Goal: Task Accomplishment & Management: Use online tool/utility

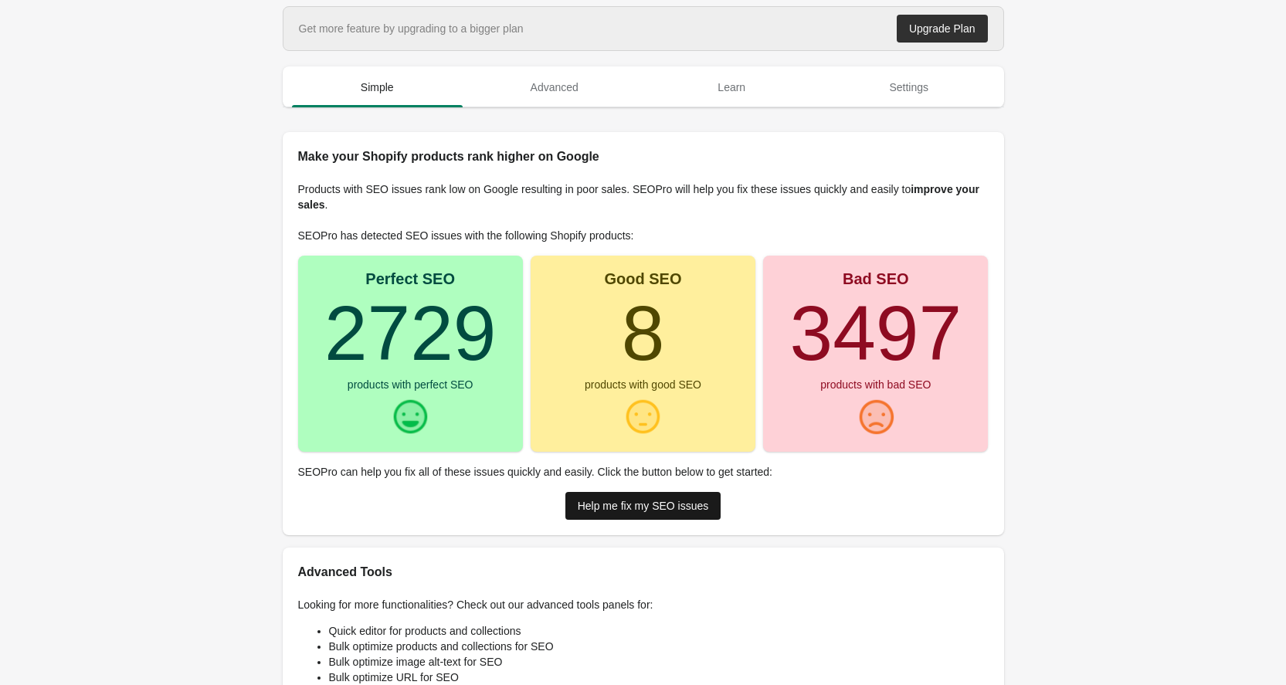
click at [653, 511] on div "Help me fix my SEO issues" at bounding box center [643, 506] width 131 height 12
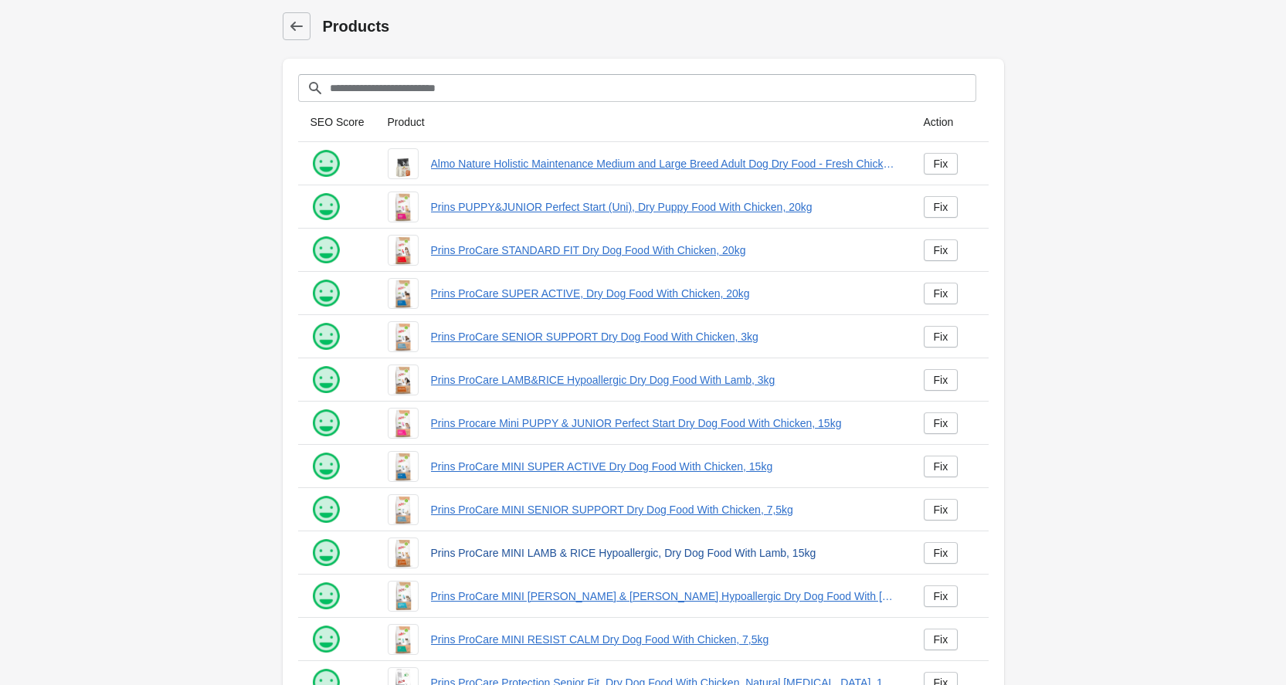
scroll to position [168, 0]
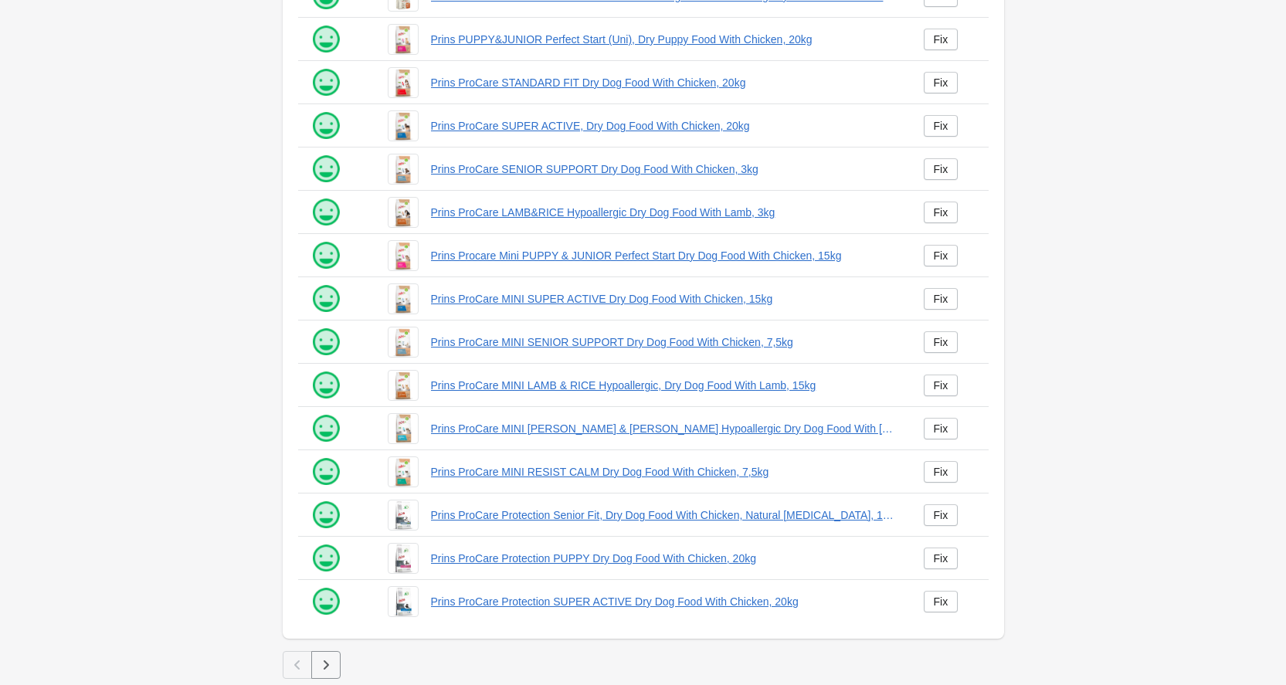
click at [326, 660] on icon "button" at bounding box center [325, 664] width 15 height 15
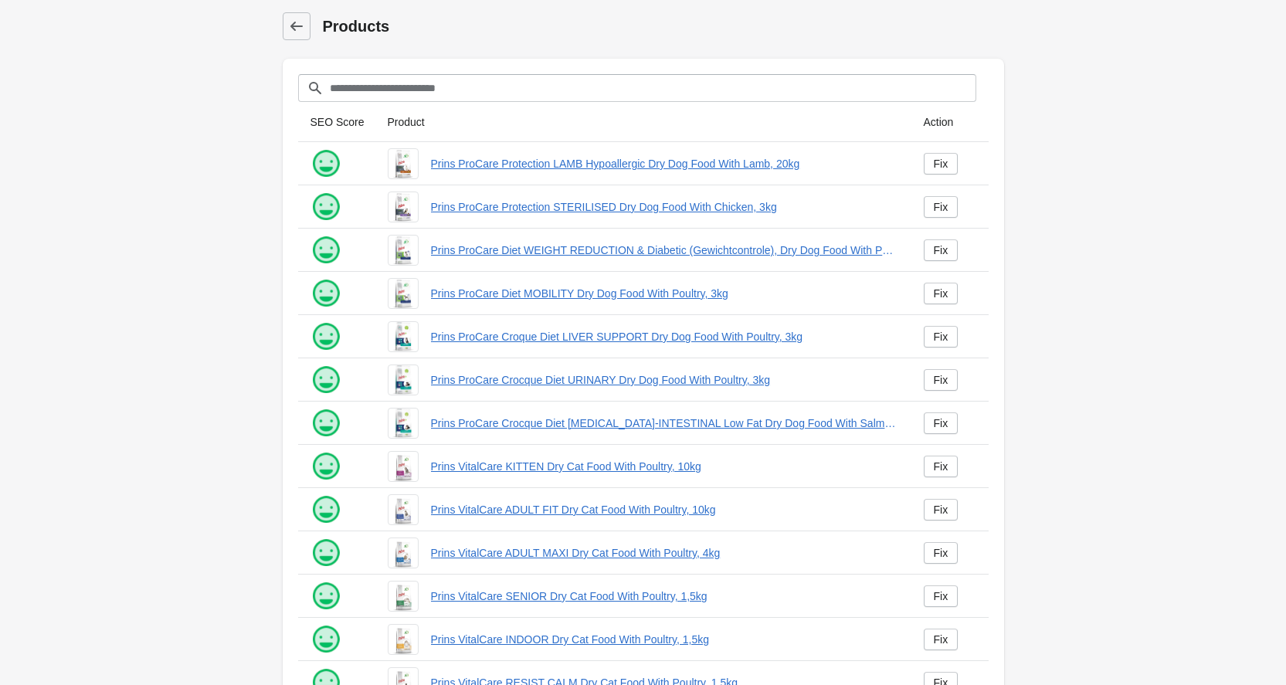
scroll to position [168, 0]
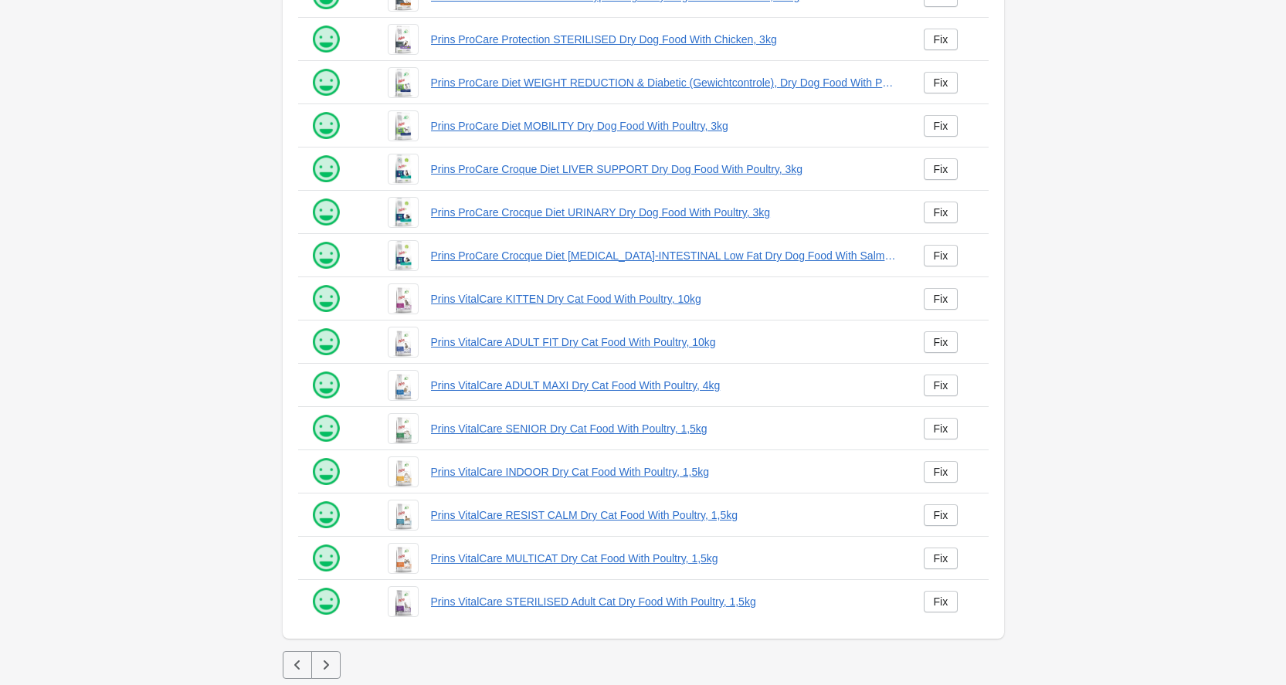
click at [321, 660] on icon "button" at bounding box center [325, 664] width 15 height 15
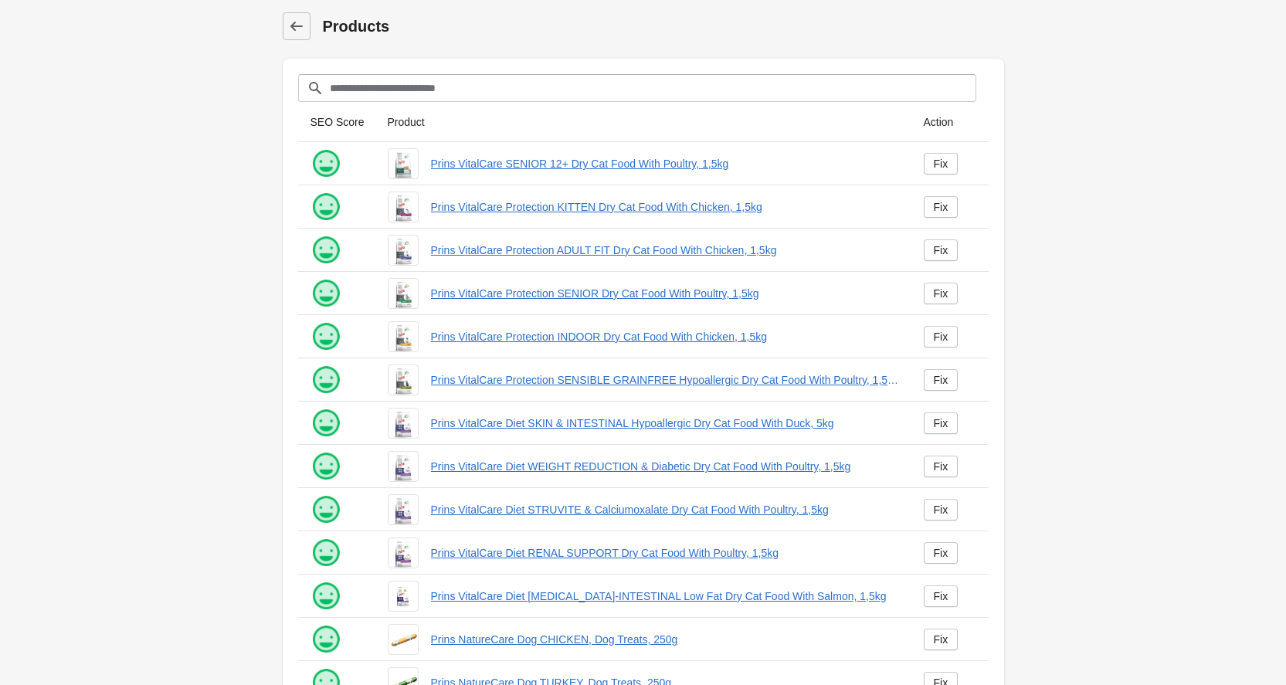
scroll to position [168, 0]
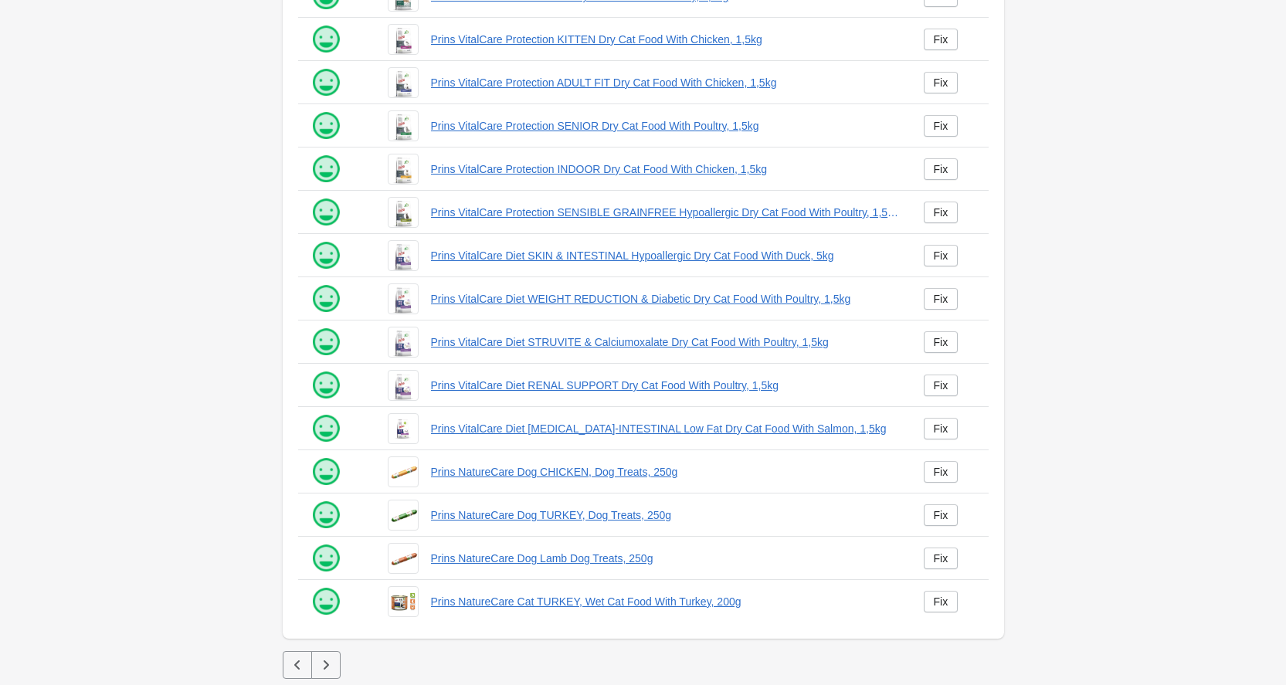
click at [328, 667] on icon "button" at bounding box center [325, 664] width 15 height 15
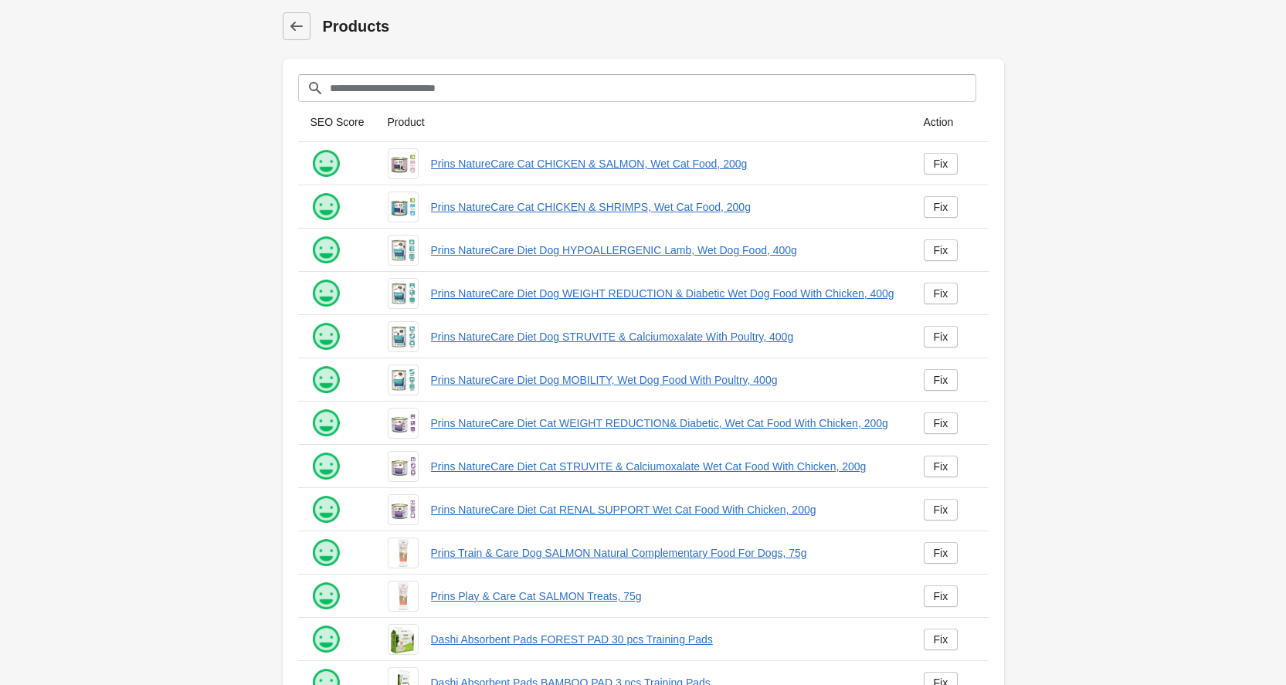
scroll to position [168, 0]
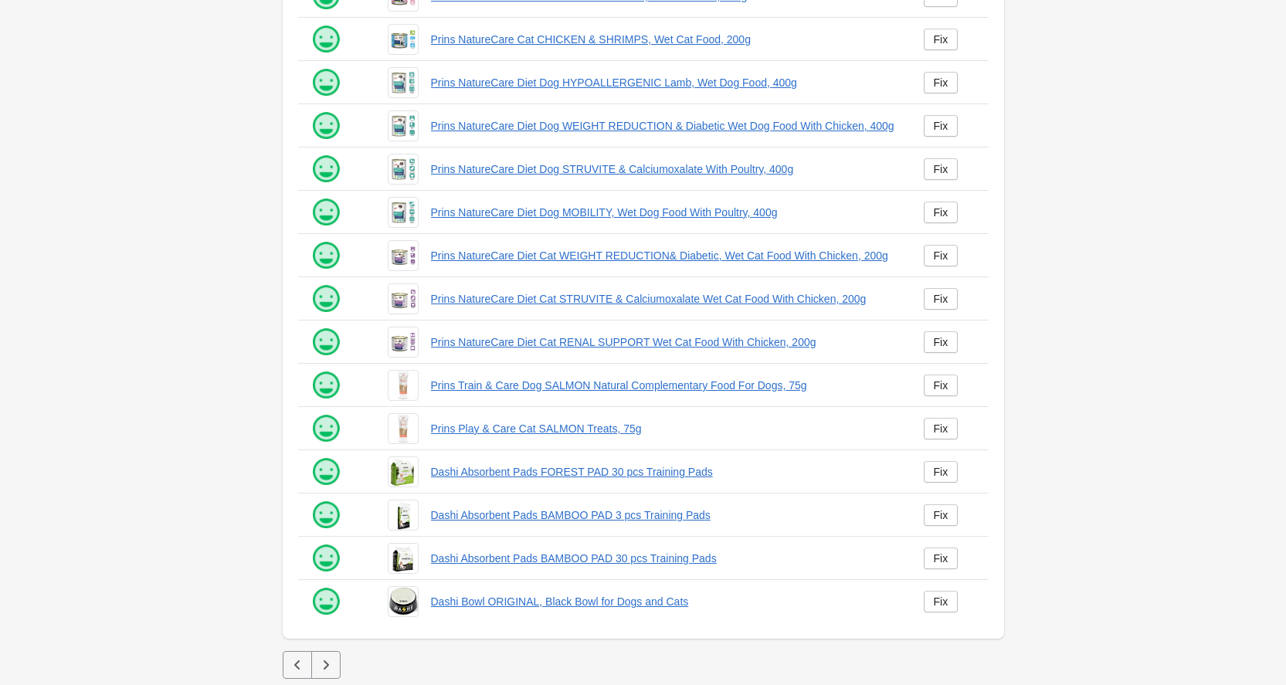
click at [324, 664] on icon "button" at bounding box center [325, 664] width 15 height 15
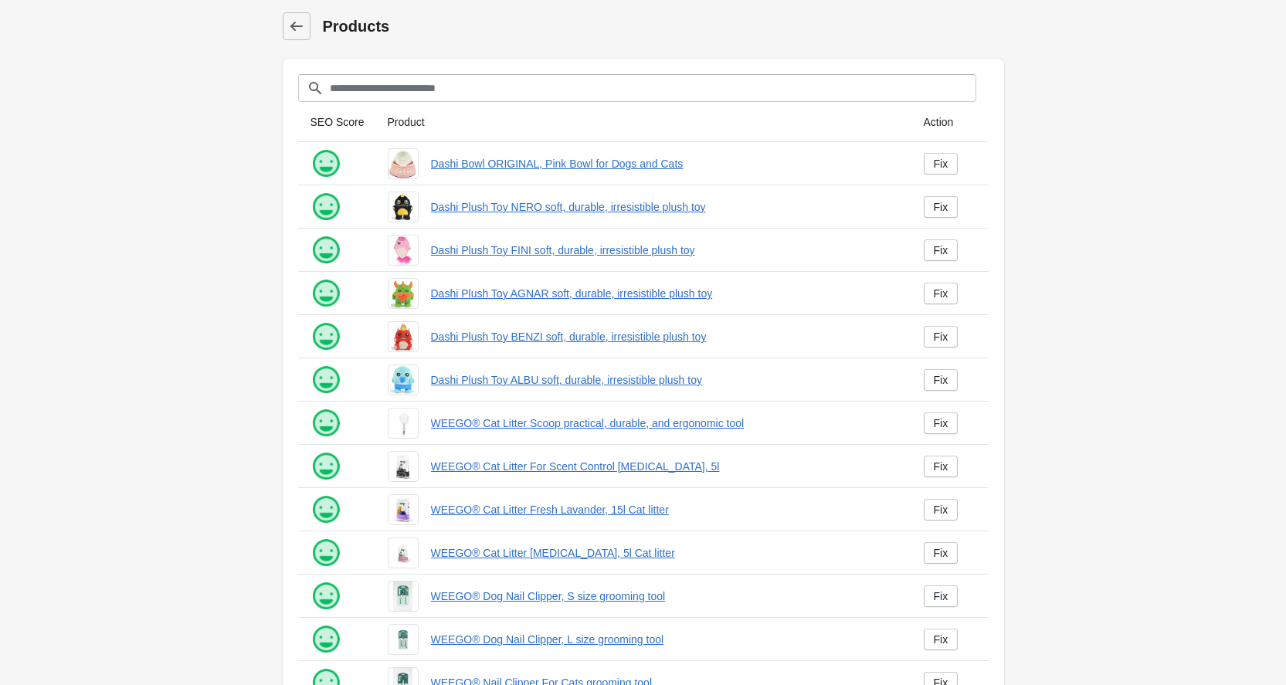
scroll to position [168, 0]
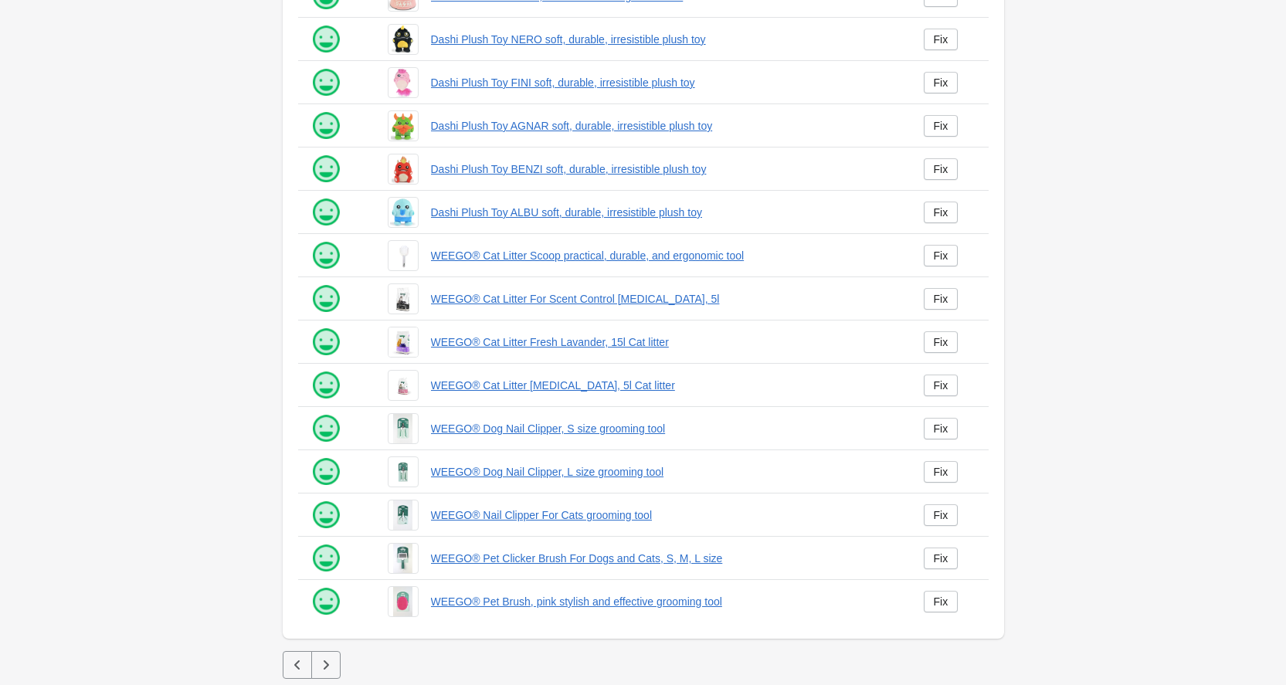
click at [323, 663] on icon "button" at bounding box center [325, 664] width 15 height 15
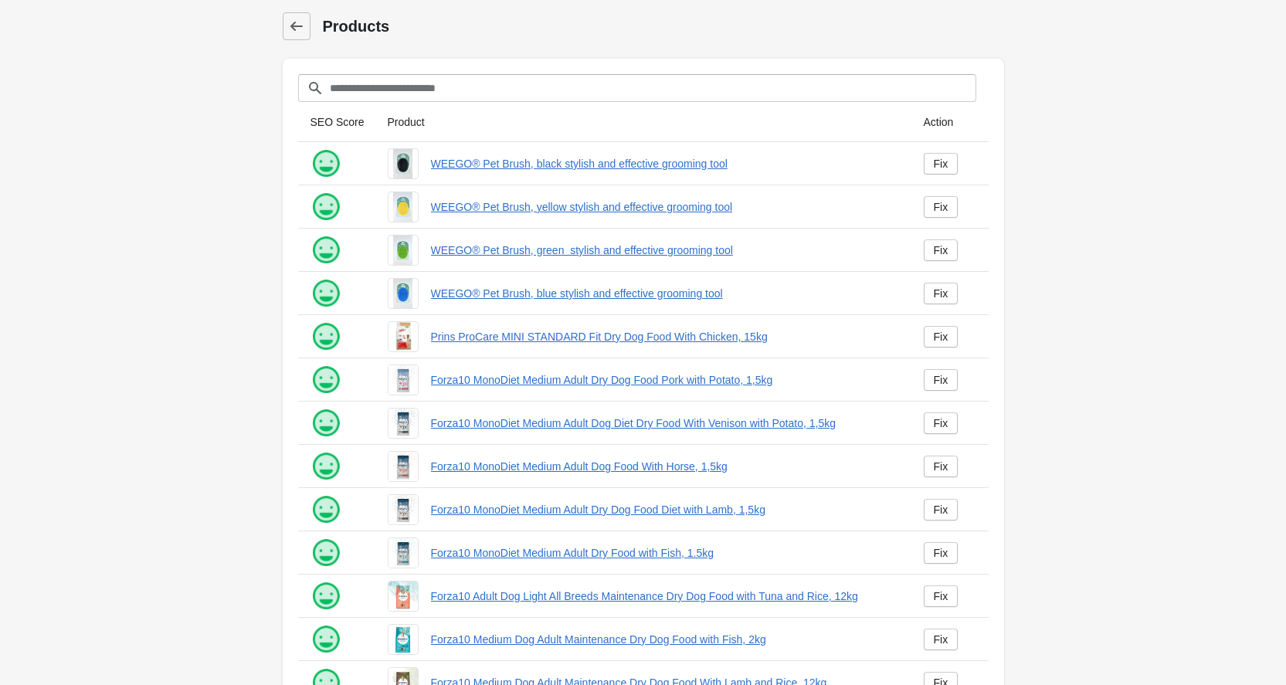
scroll to position [168, 0]
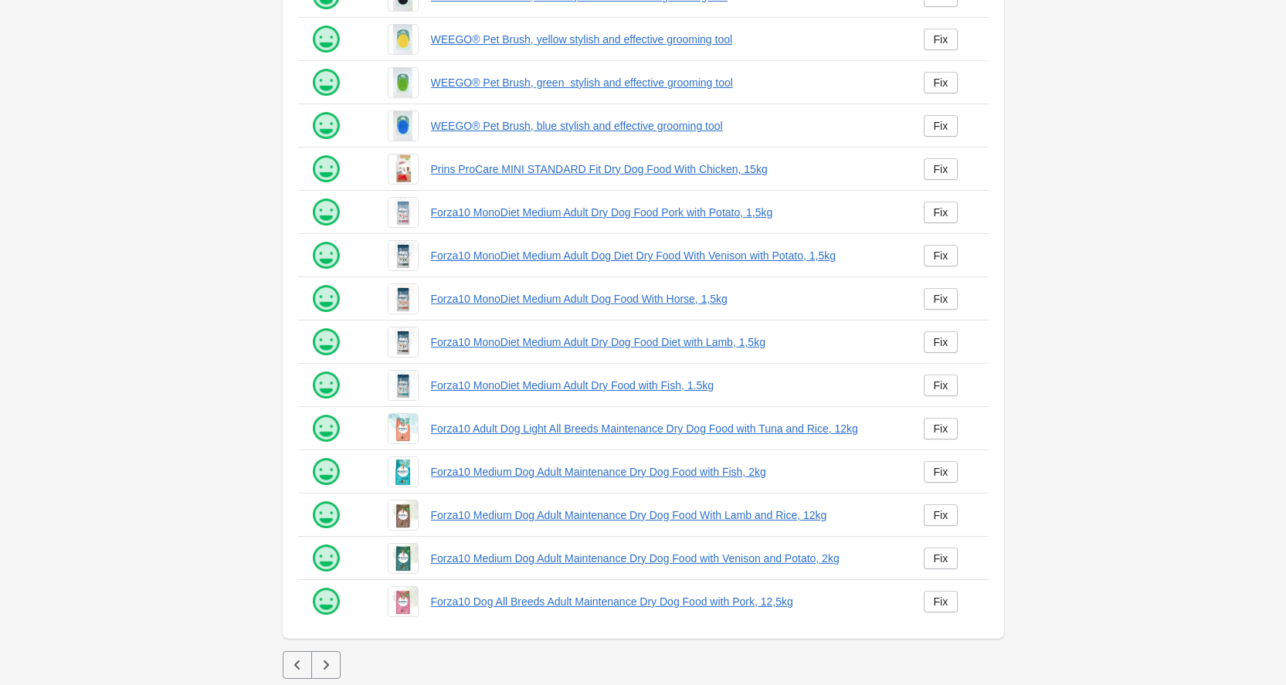
click at [332, 667] on icon "button" at bounding box center [325, 664] width 15 height 15
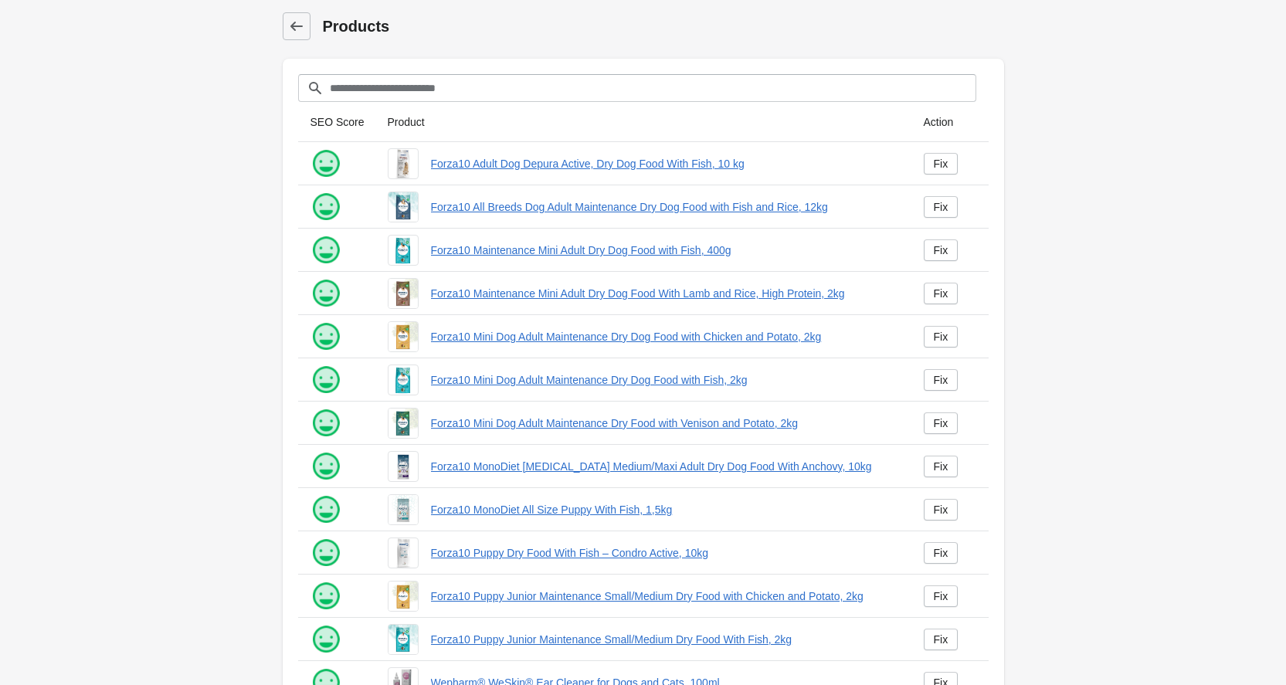
scroll to position [168, 0]
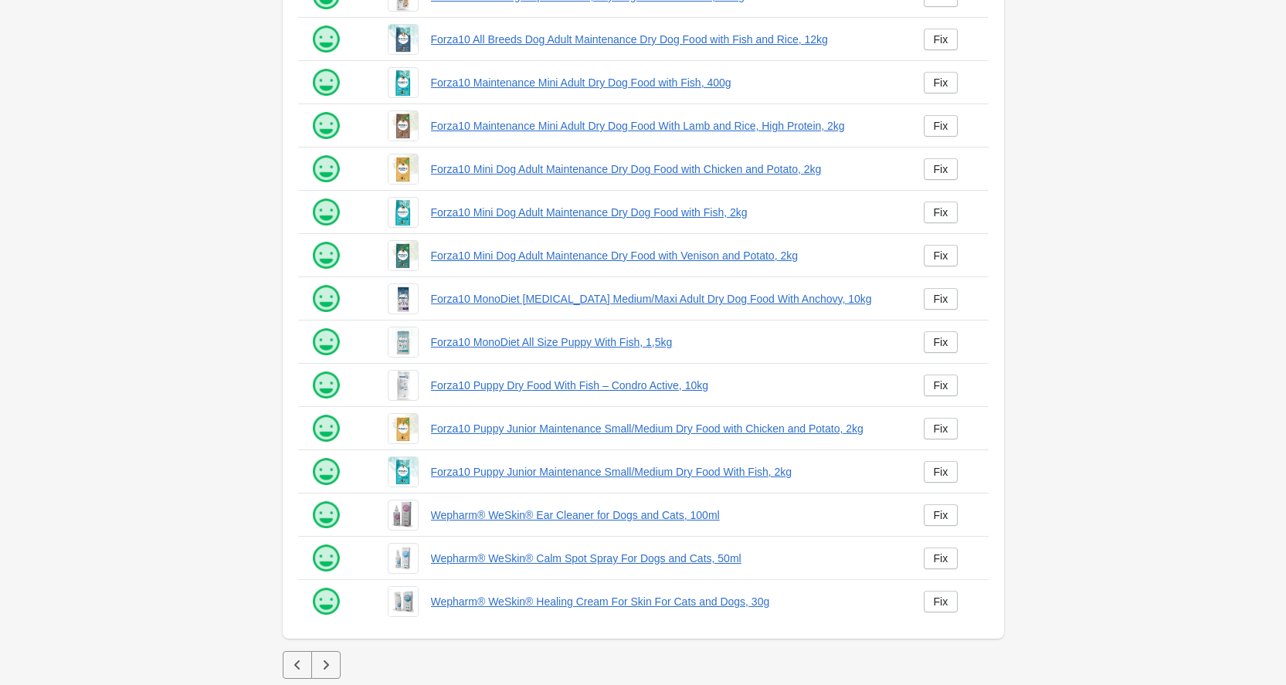
click at [323, 662] on icon "button" at bounding box center [325, 664] width 15 height 15
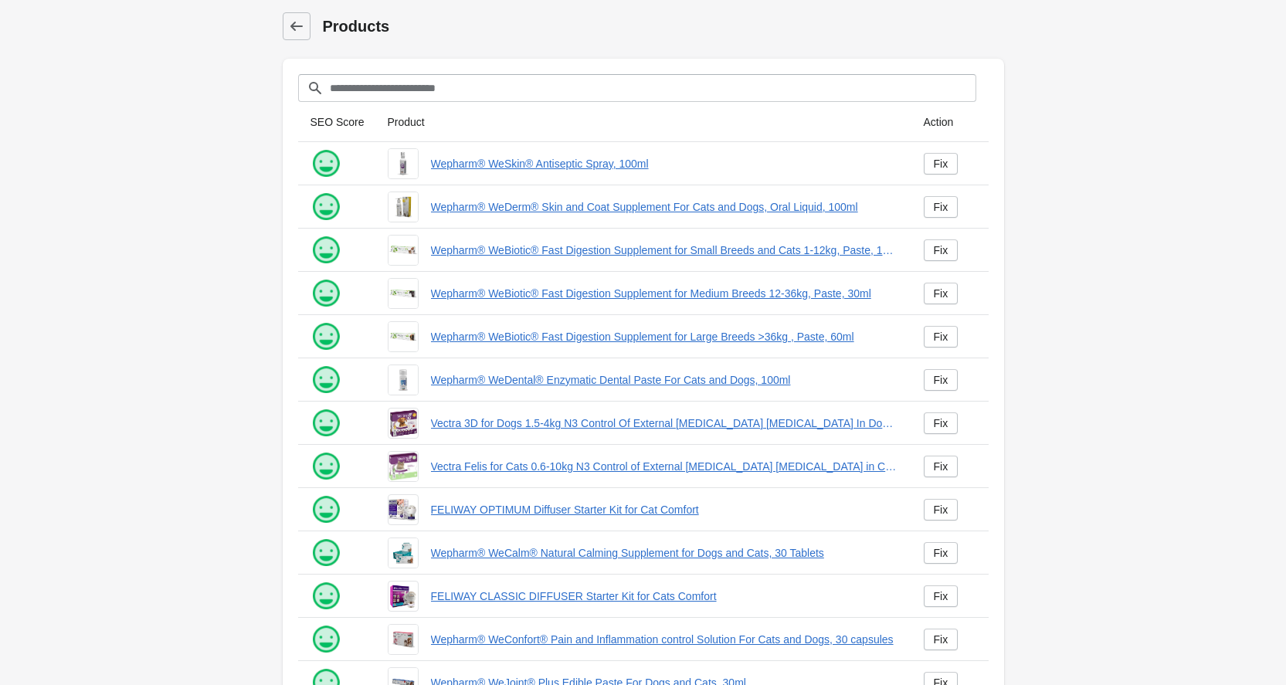
scroll to position [168, 0]
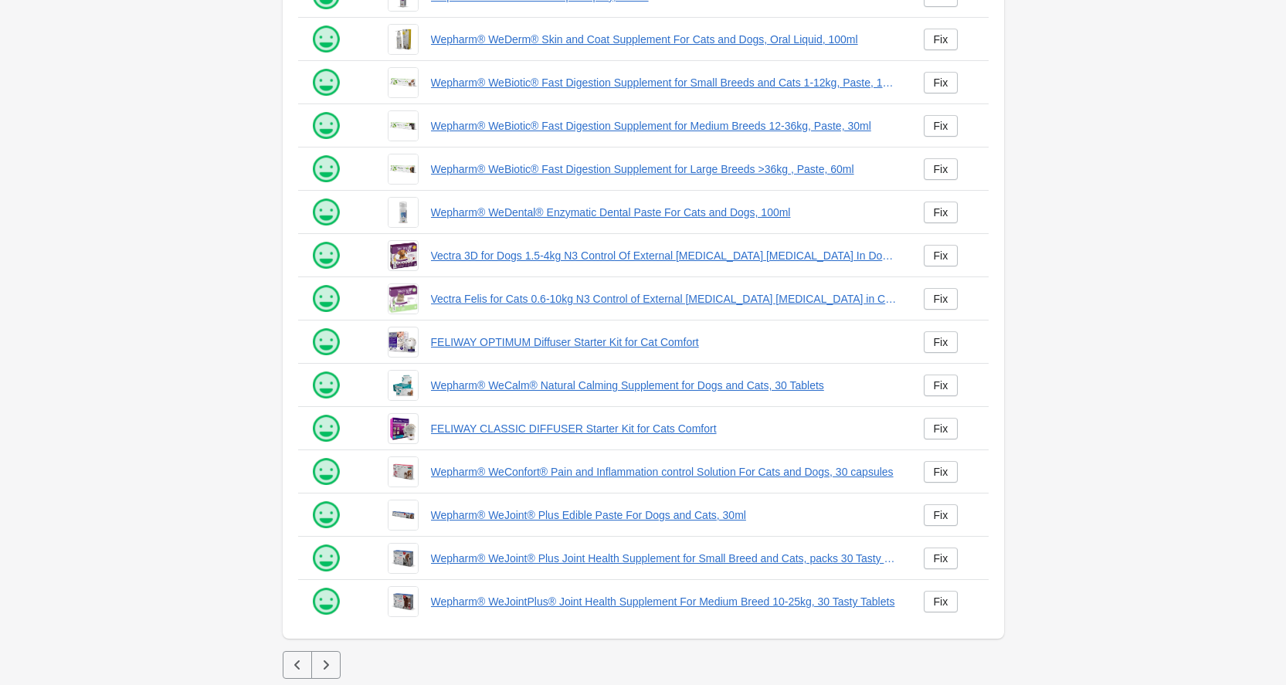
click at [327, 656] on button "button" at bounding box center [325, 665] width 29 height 28
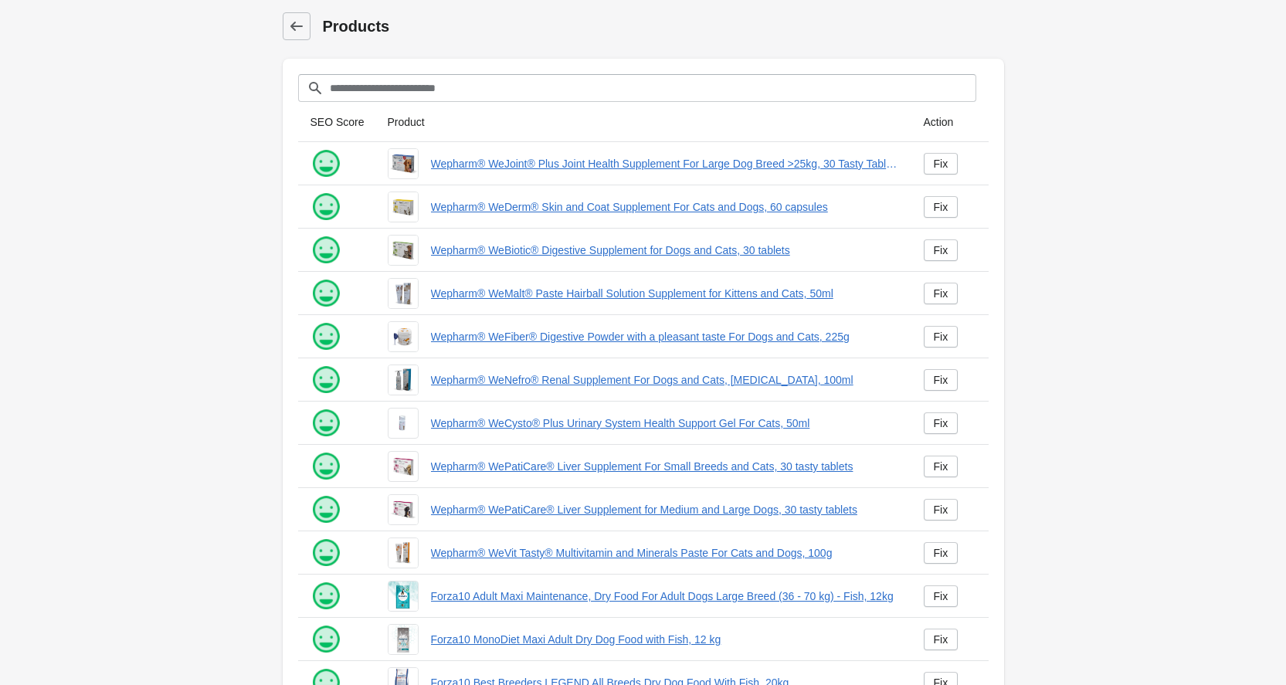
scroll to position [168, 0]
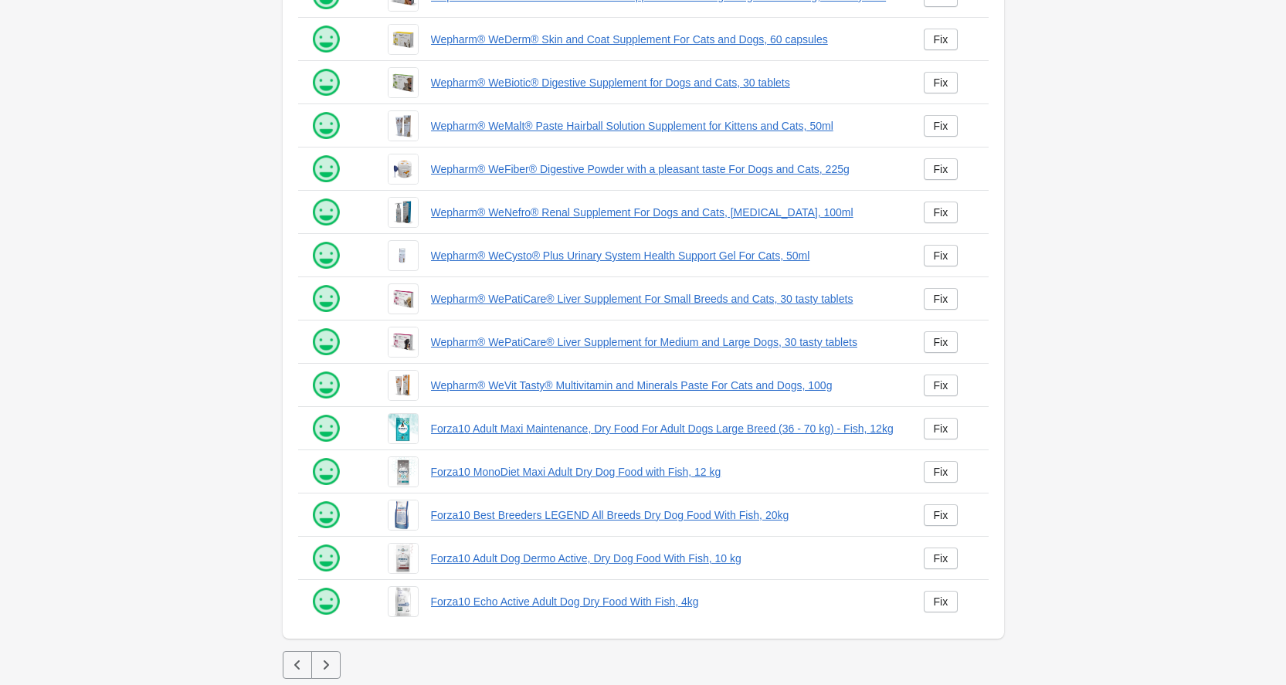
click at [332, 664] on icon "button" at bounding box center [325, 664] width 15 height 15
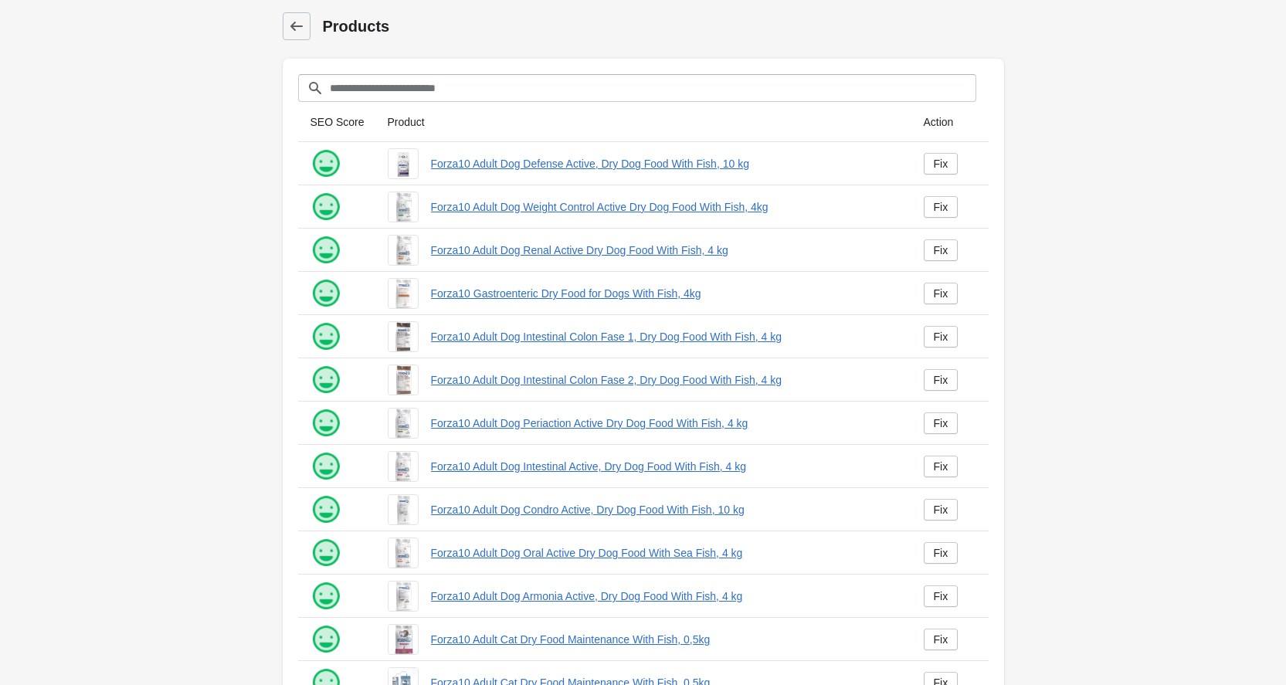
scroll to position [168, 0]
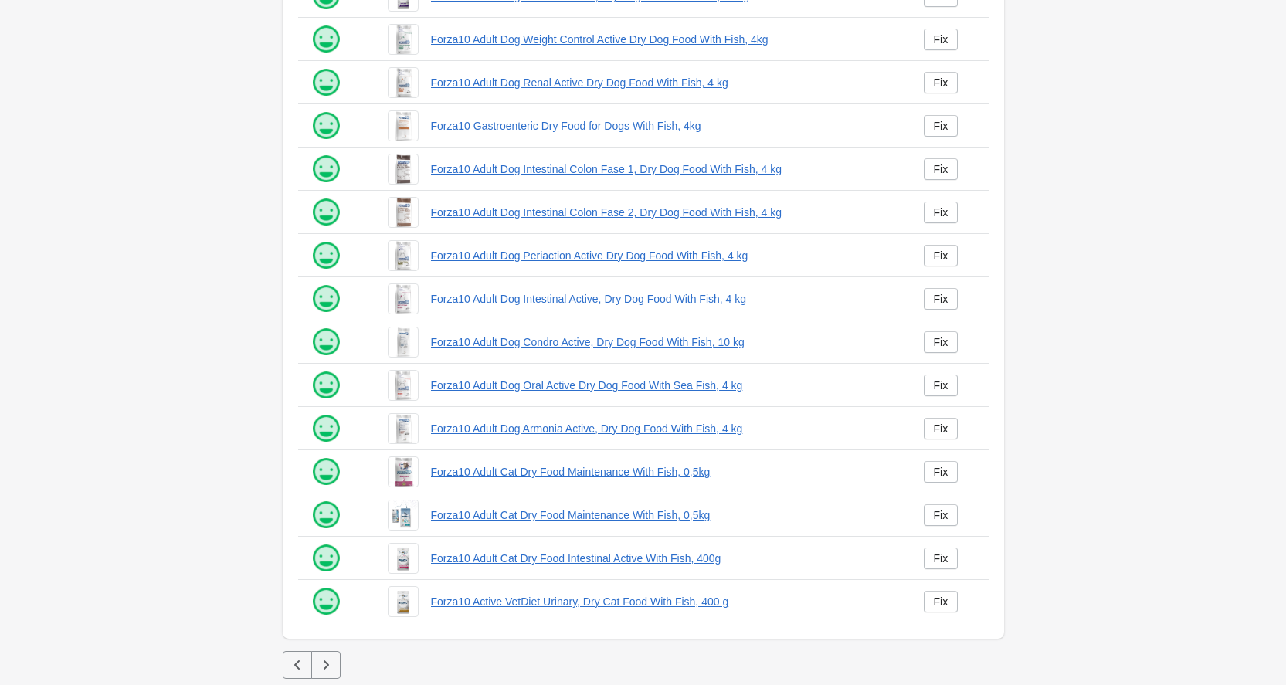
click at [325, 674] on button "button" at bounding box center [325, 665] width 29 height 28
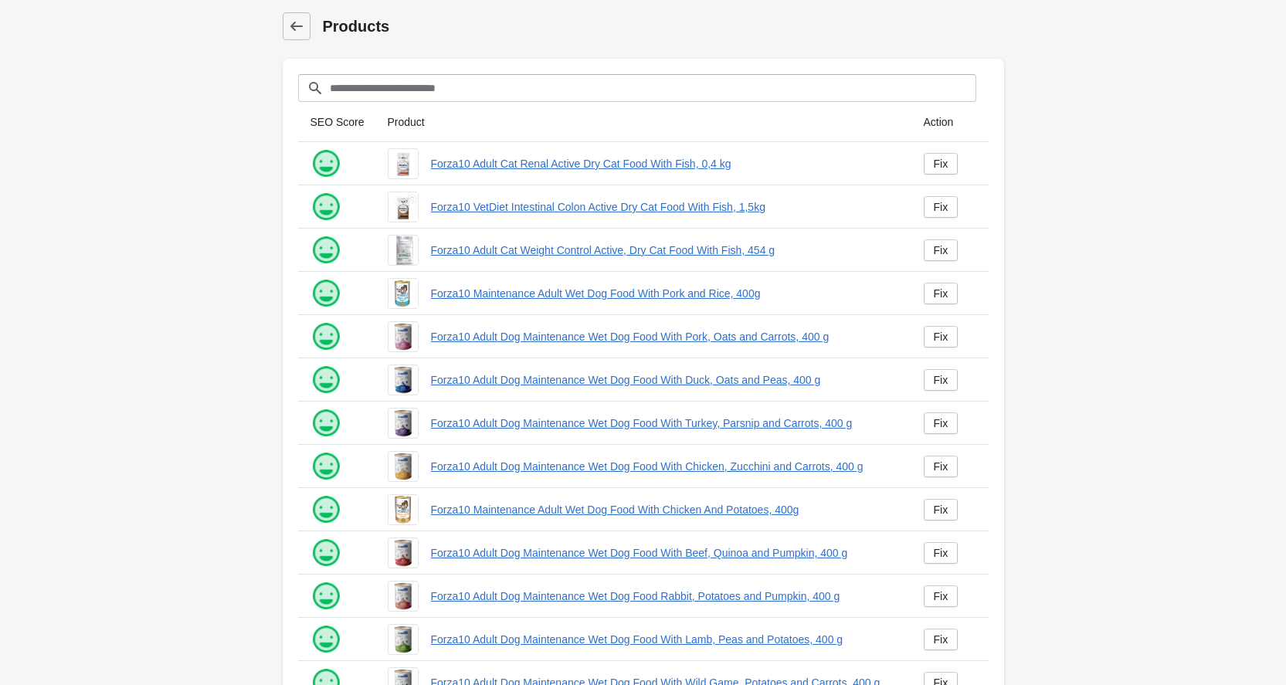
scroll to position [168, 0]
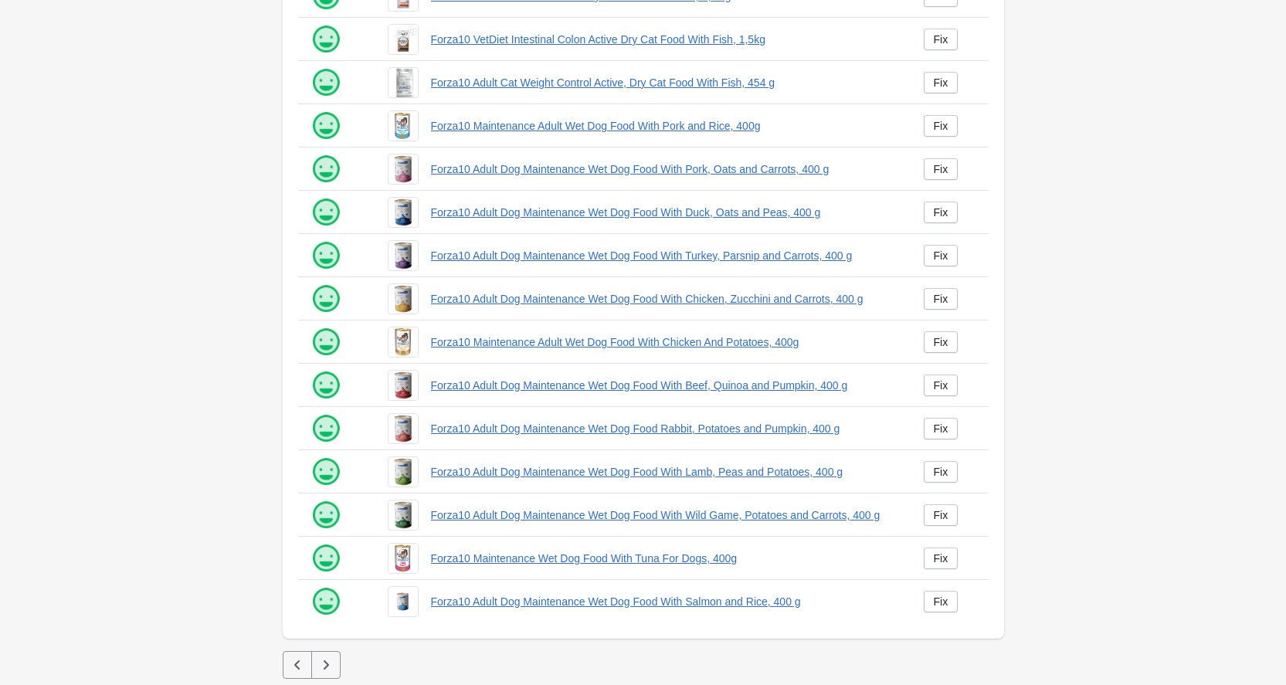
click at [317, 681] on div "Products Filter[title] SEO Score Product Action" at bounding box center [643, 258] width 771 height 853
click at [327, 670] on icon "button" at bounding box center [325, 664] width 15 height 15
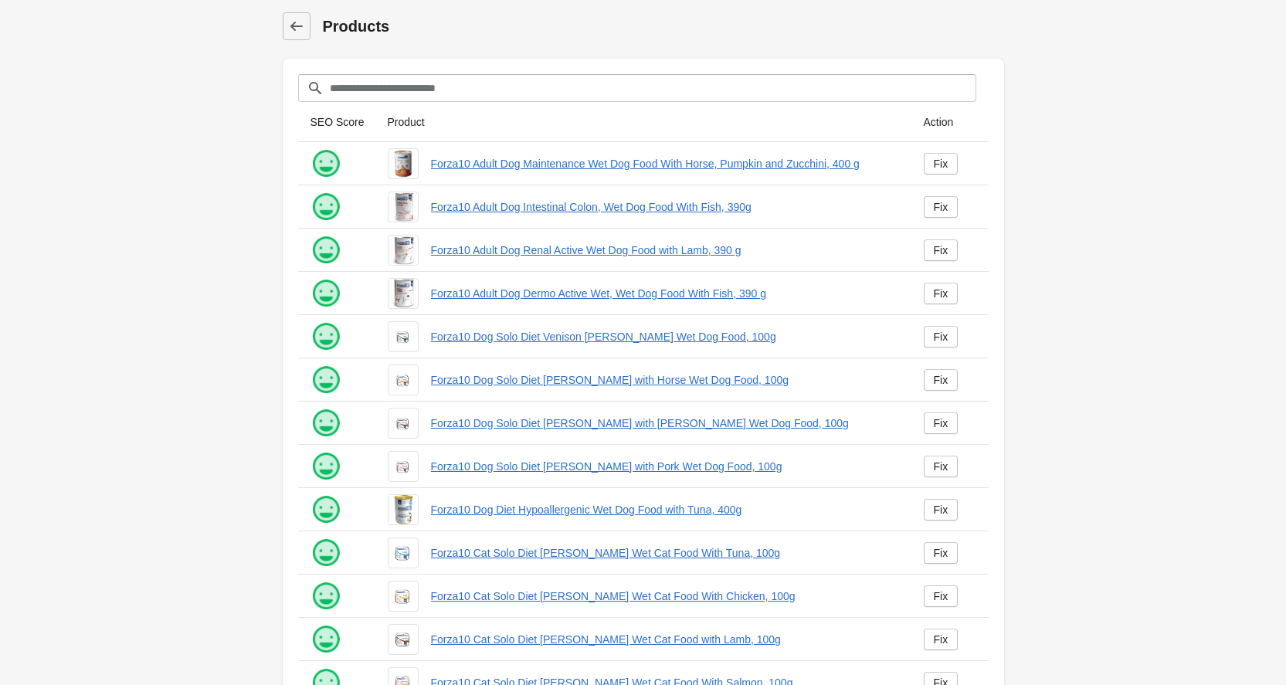
scroll to position [168, 0]
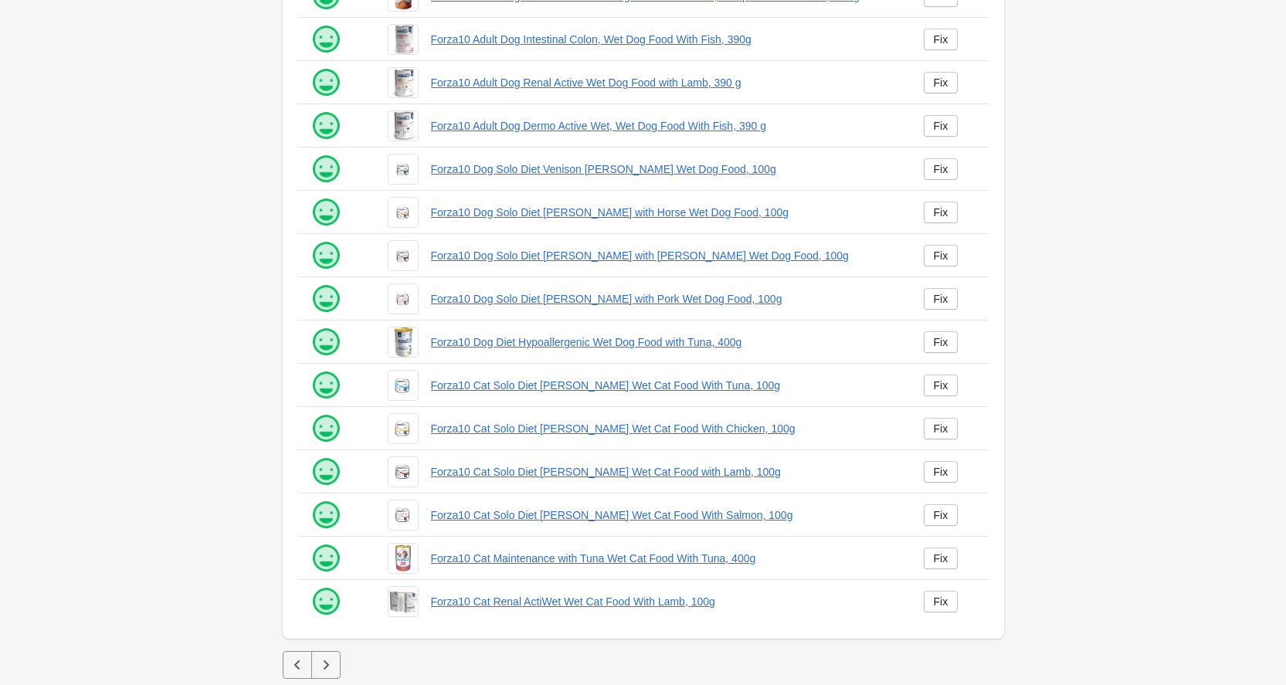
click at [328, 664] on icon "button" at bounding box center [325, 664] width 15 height 15
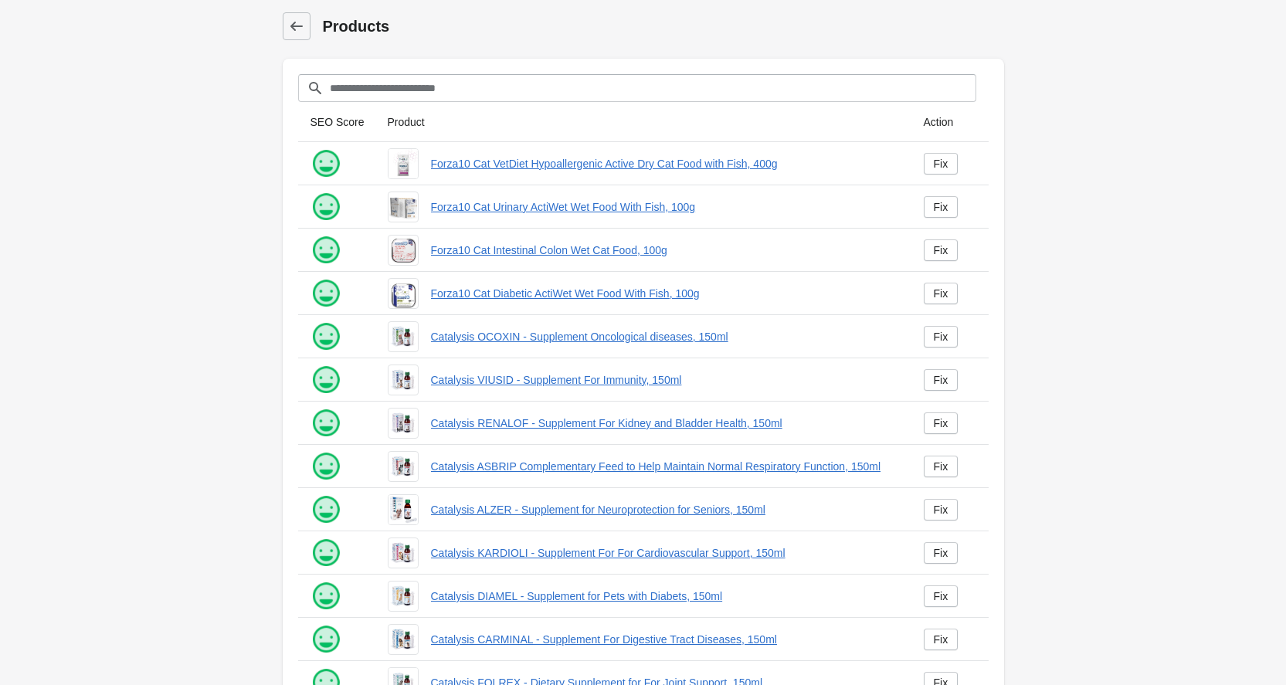
scroll to position [168, 0]
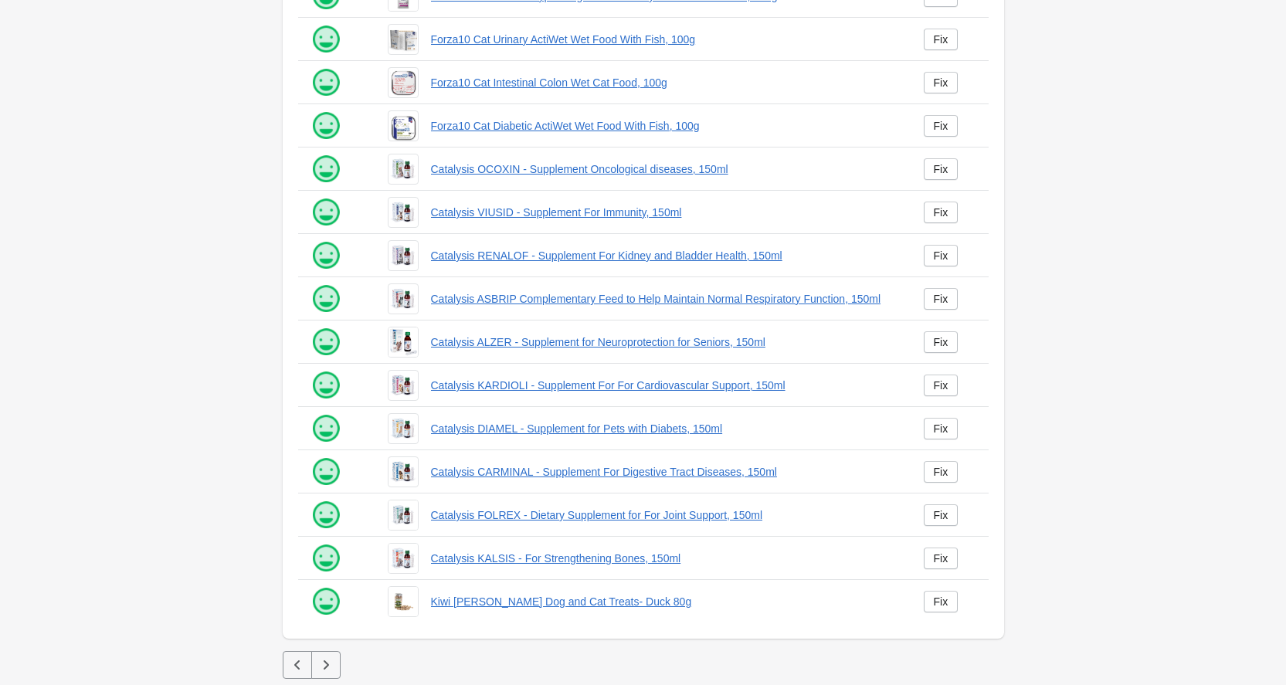
click at [328, 674] on button "button" at bounding box center [325, 665] width 29 height 28
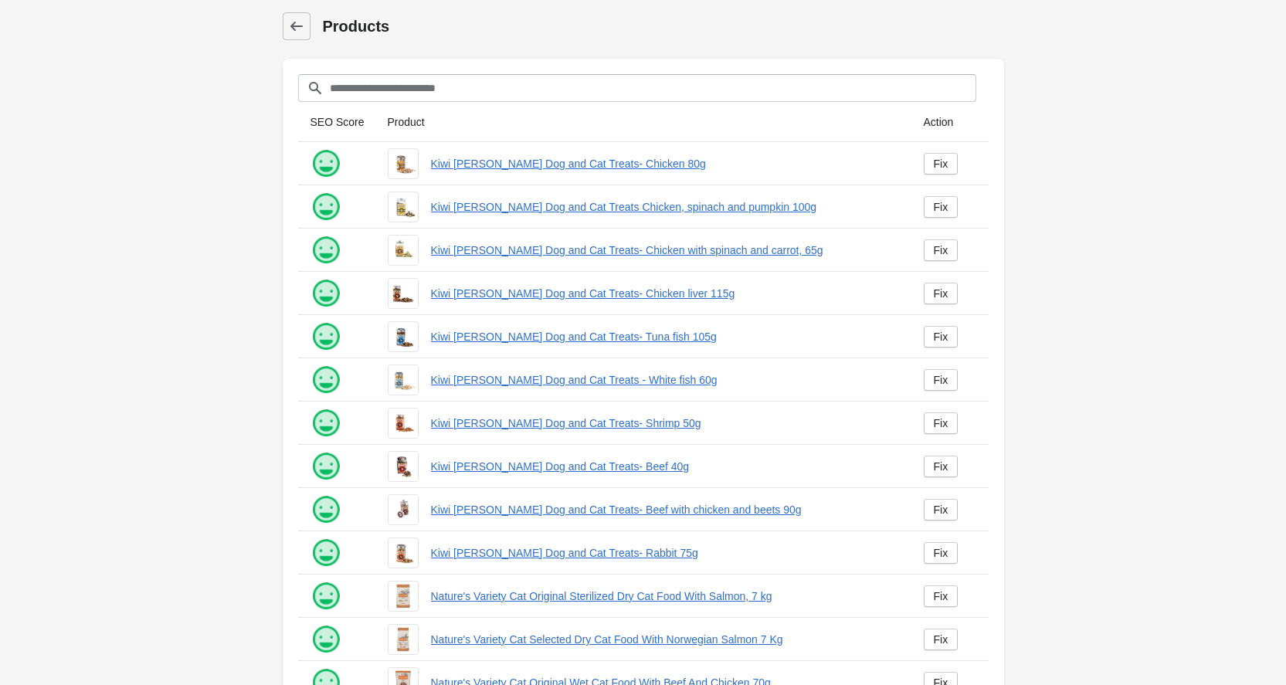
scroll to position [168, 0]
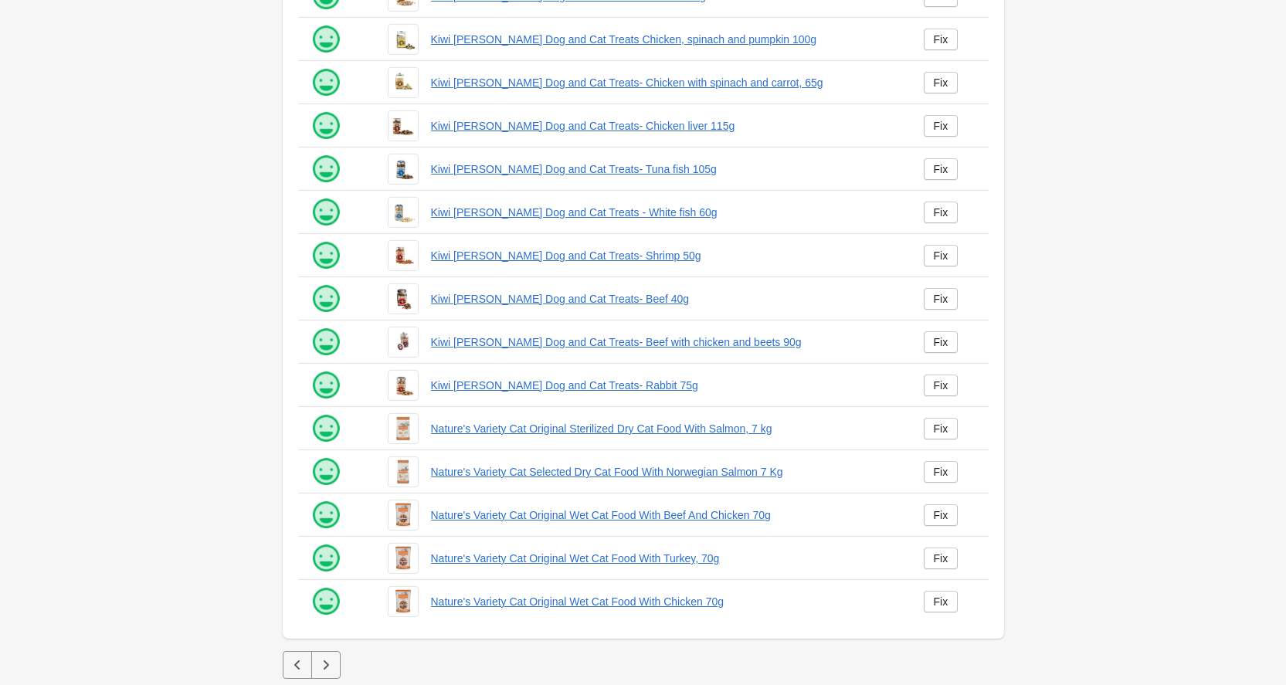
click at [340, 666] on button "button" at bounding box center [325, 665] width 29 height 28
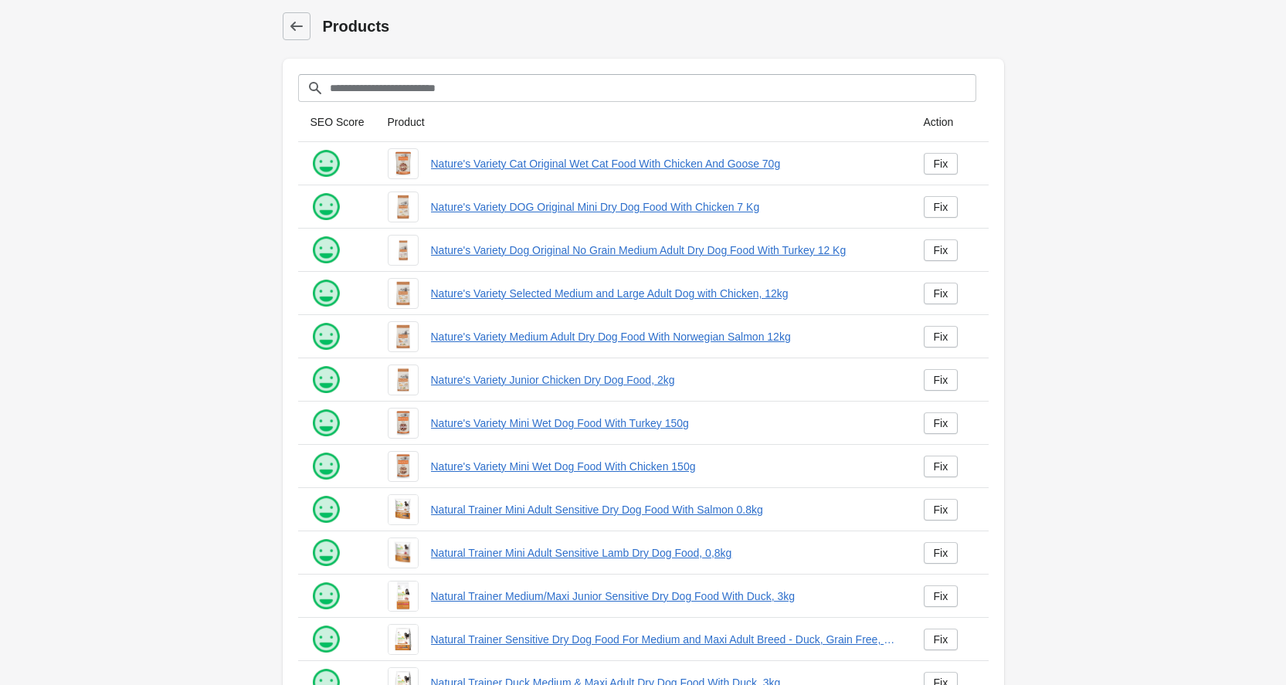
scroll to position [168, 0]
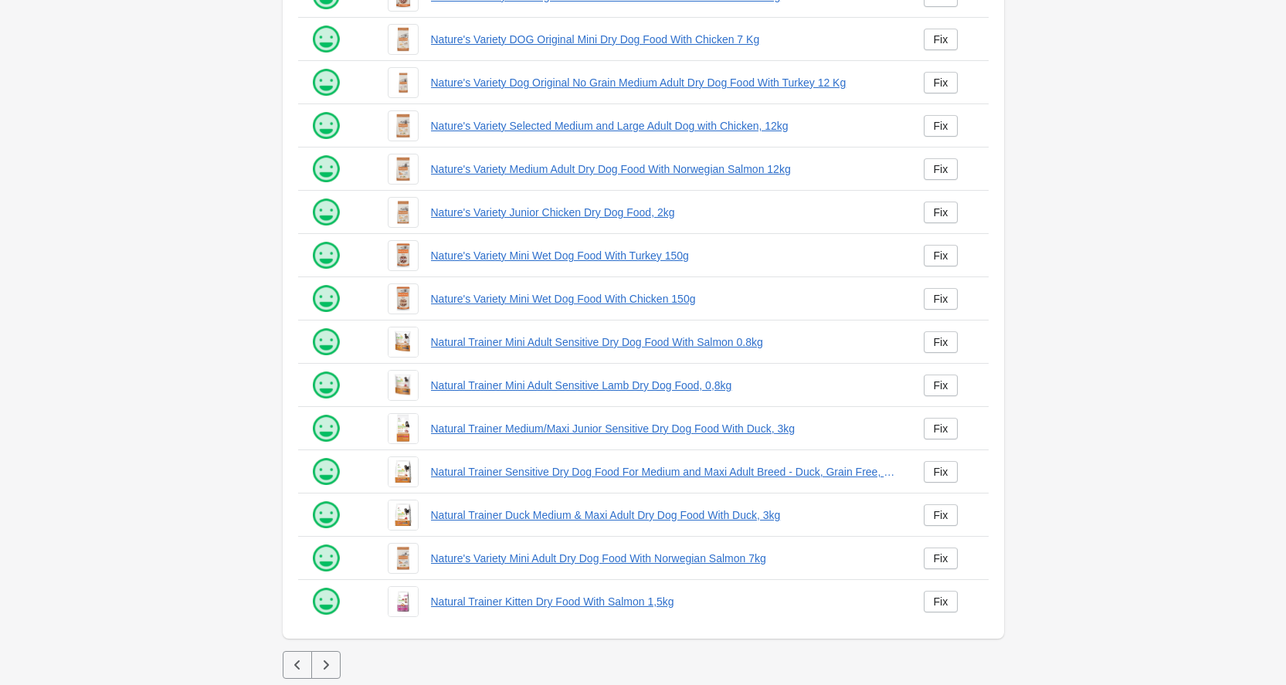
click at [318, 671] on icon "button" at bounding box center [325, 664] width 15 height 15
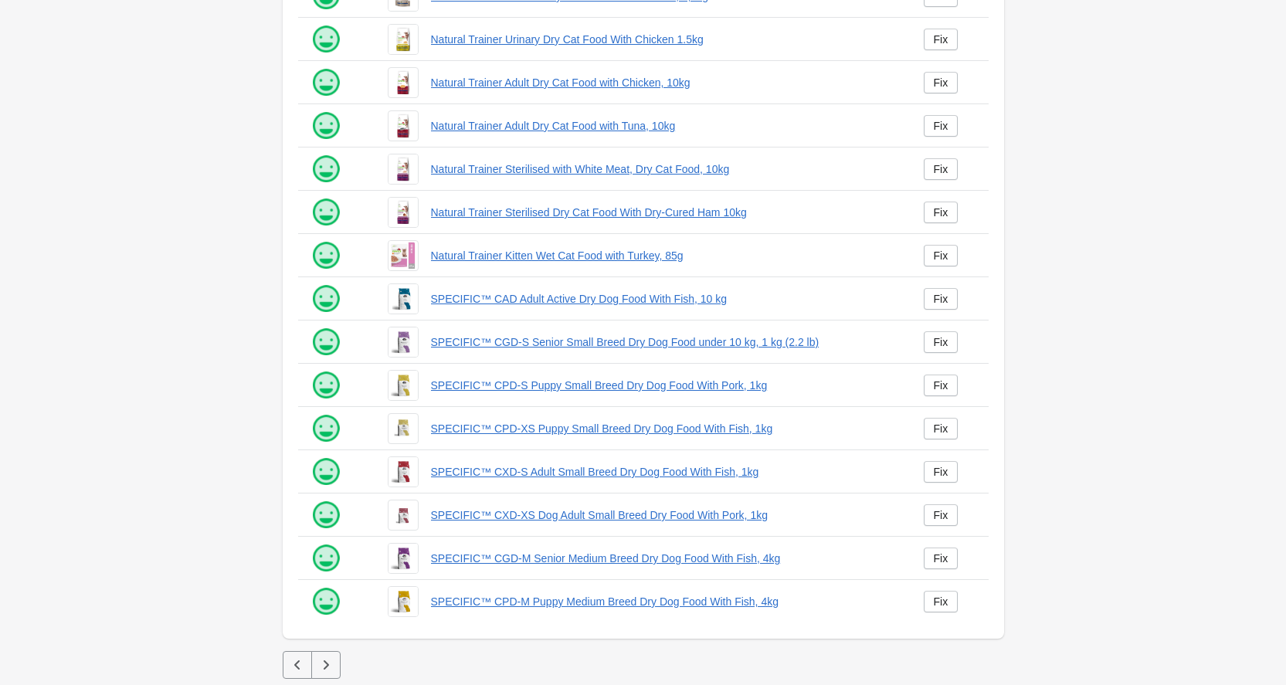
click at [325, 658] on icon "button" at bounding box center [325, 664] width 15 height 15
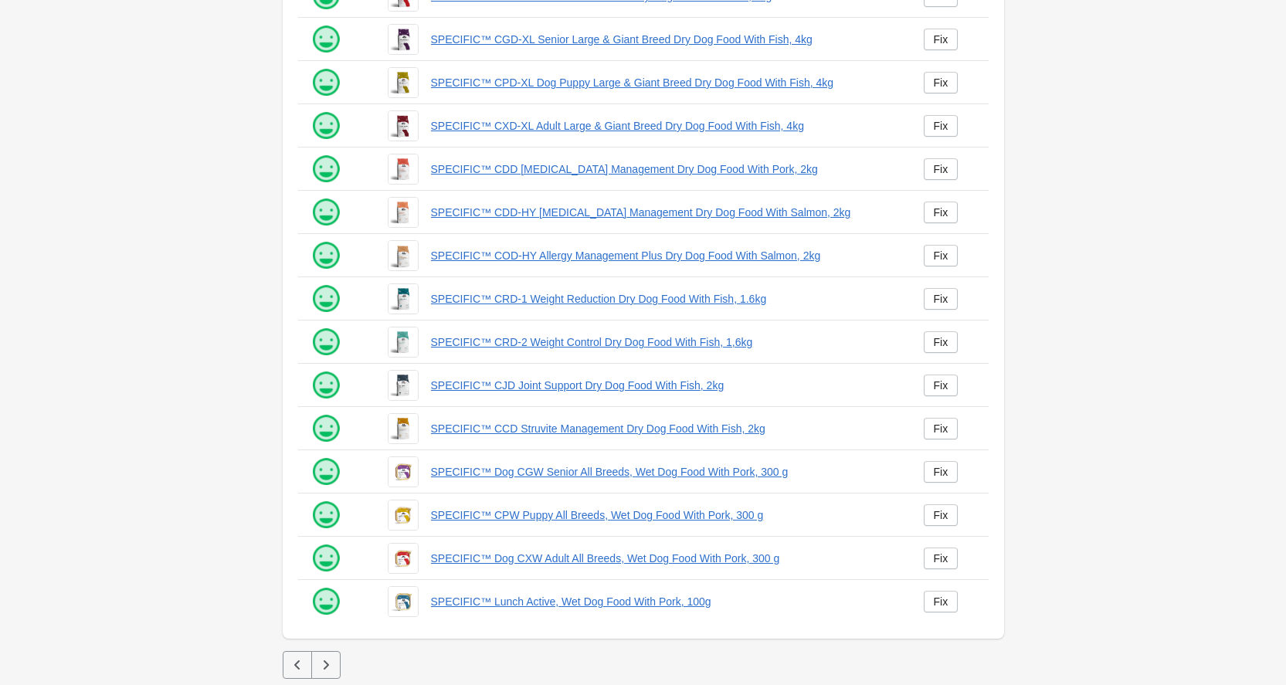
click at [333, 664] on icon "button" at bounding box center [325, 664] width 15 height 15
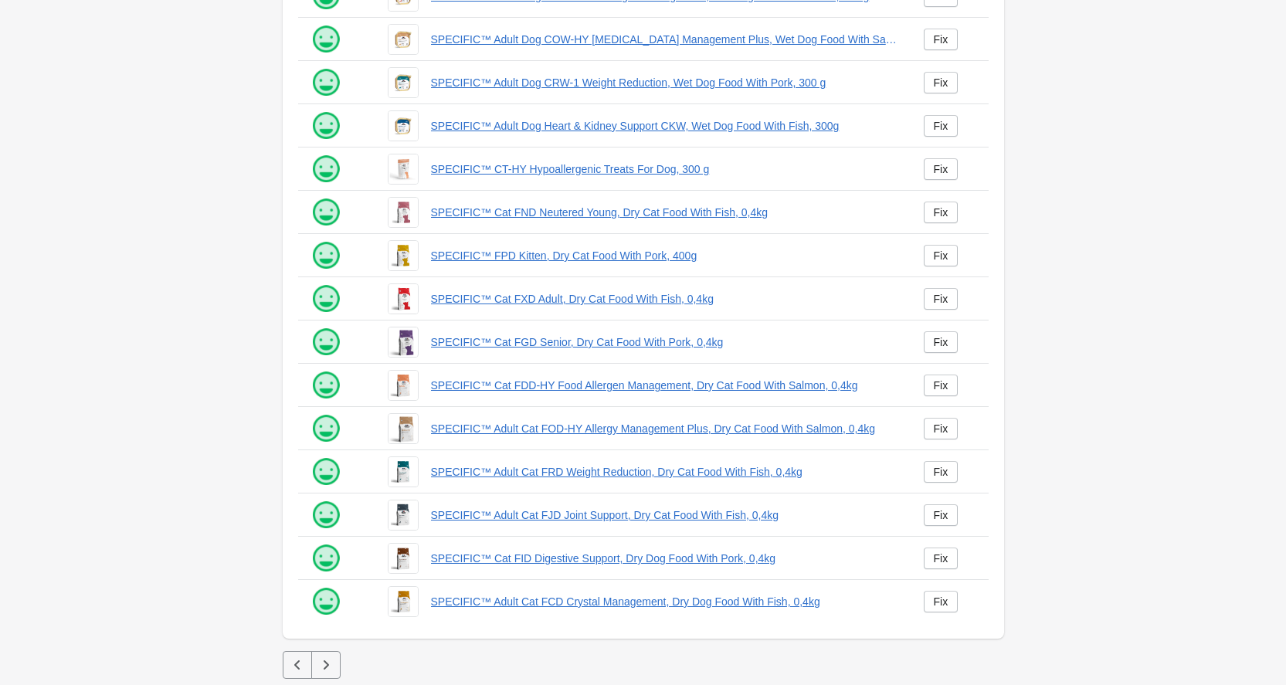
click at [327, 657] on icon "button" at bounding box center [325, 664] width 15 height 15
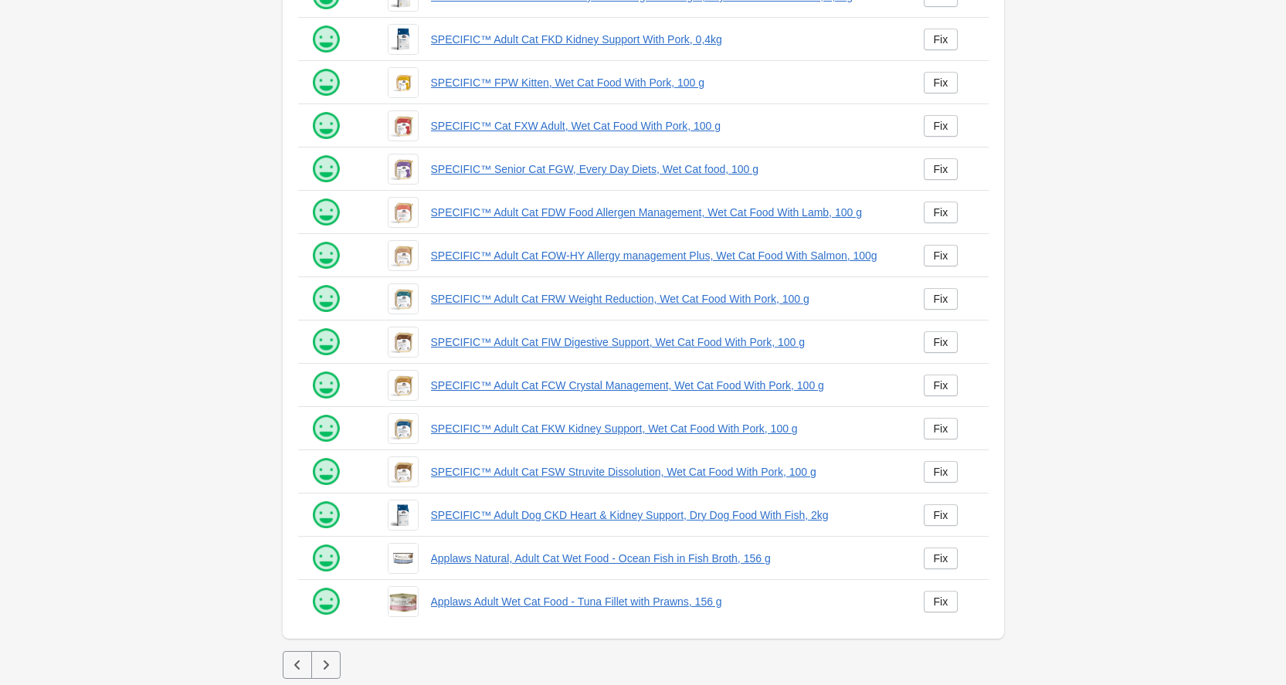
click at [332, 672] on icon "button" at bounding box center [325, 664] width 15 height 15
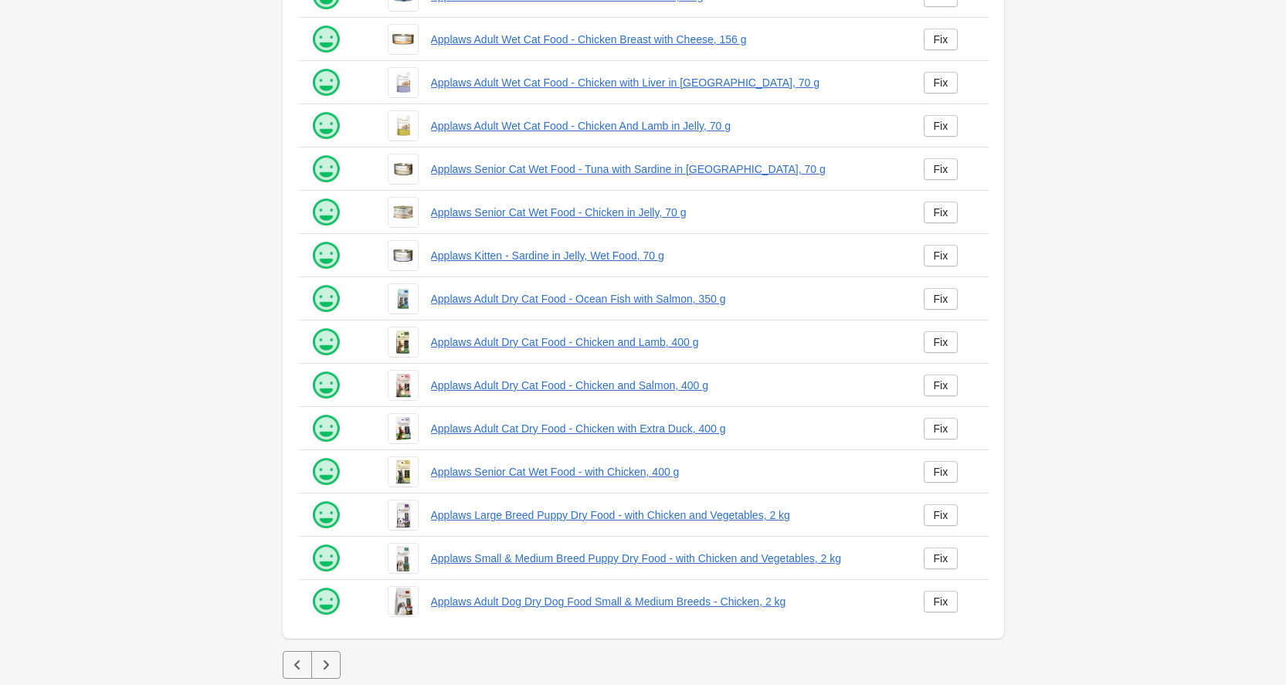
click at [331, 667] on icon "button" at bounding box center [325, 664] width 15 height 15
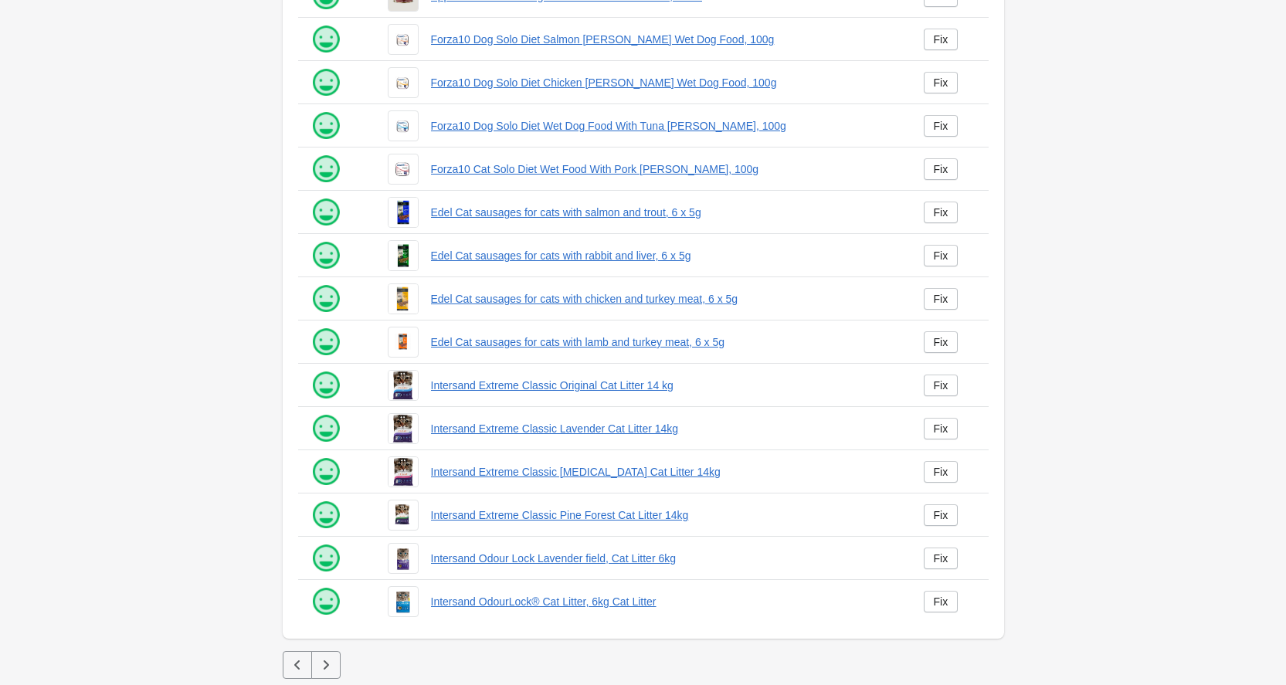
click at [323, 662] on icon "button" at bounding box center [325, 664] width 15 height 15
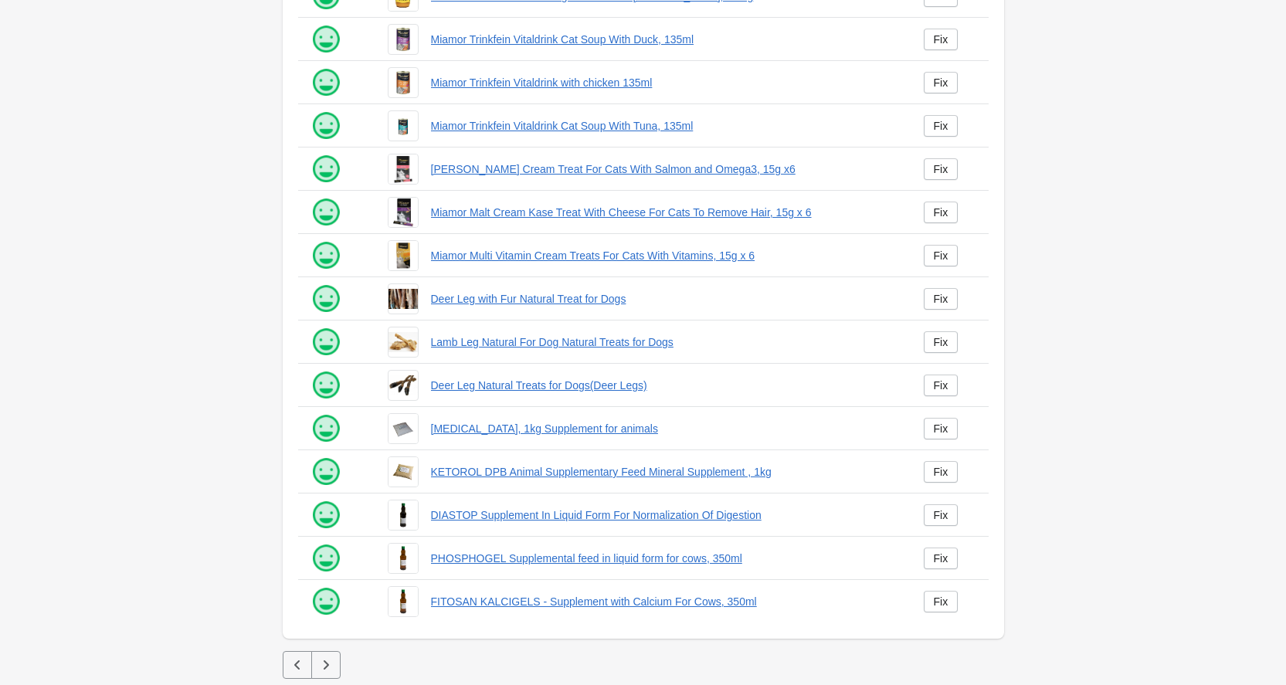
click at [331, 658] on icon "button" at bounding box center [325, 664] width 15 height 15
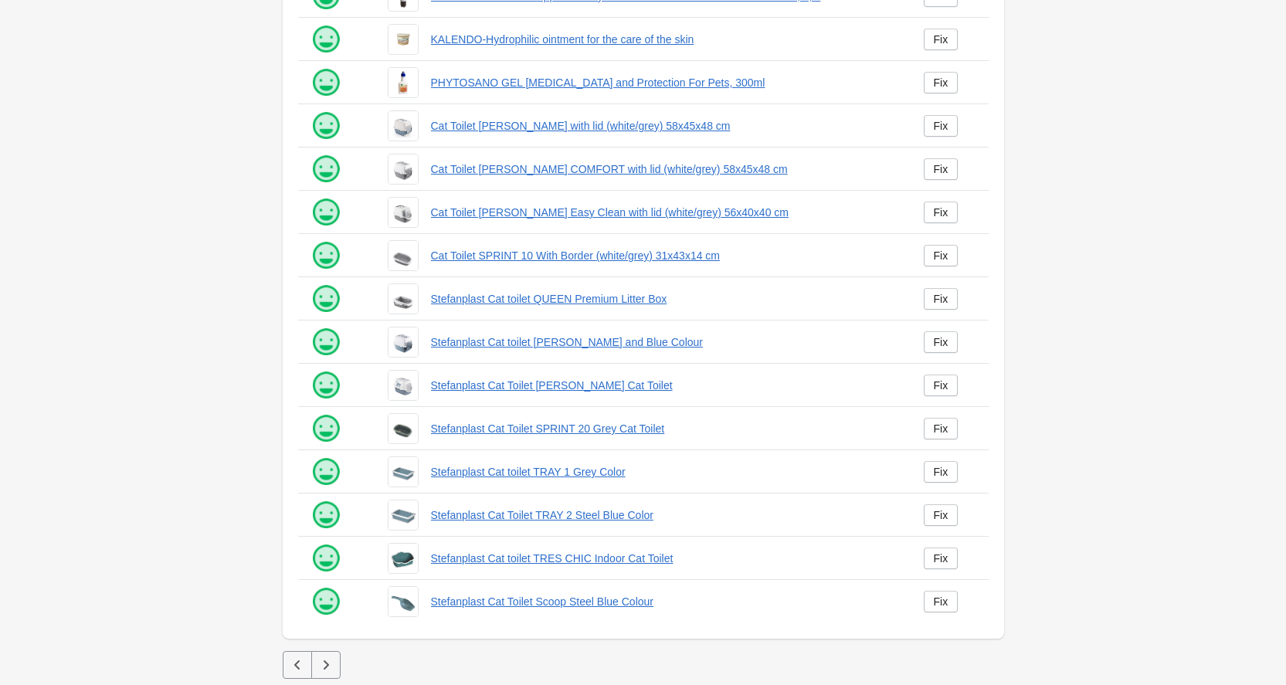
click at [328, 655] on button "button" at bounding box center [325, 665] width 29 height 28
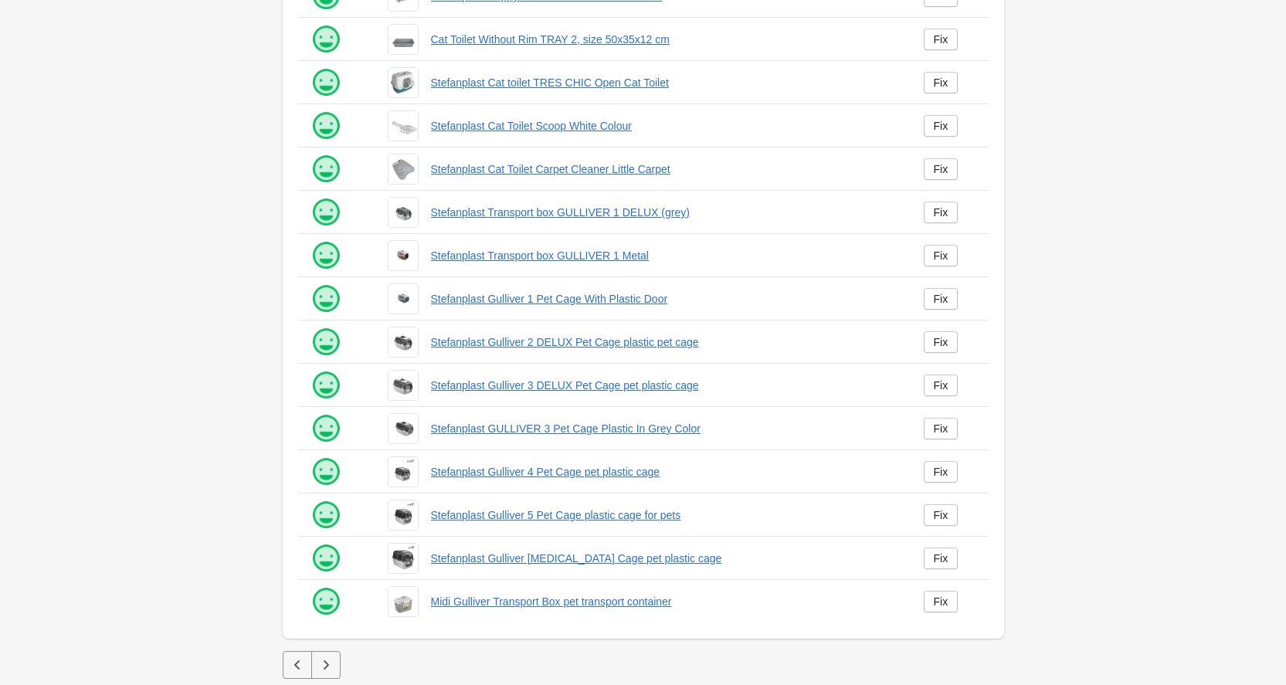
click at [332, 658] on icon "button" at bounding box center [325, 664] width 15 height 15
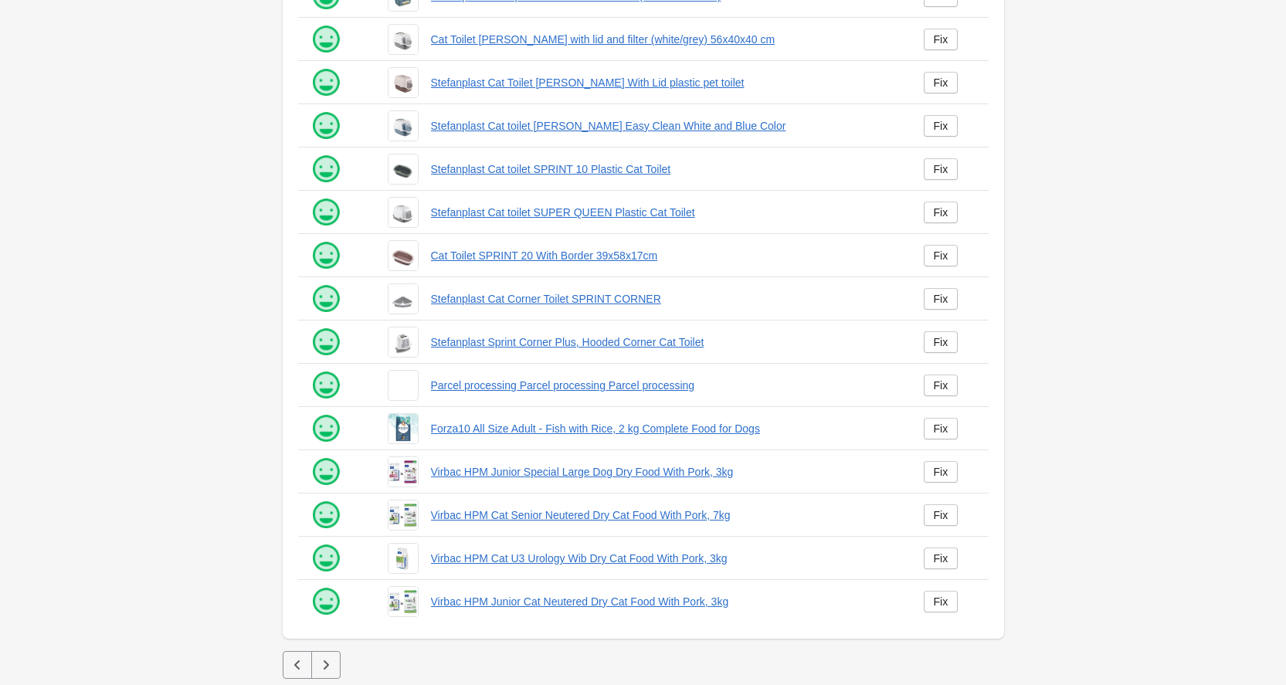
click at [333, 675] on button "button" at bounding box center [325, 665] width 29 height 28
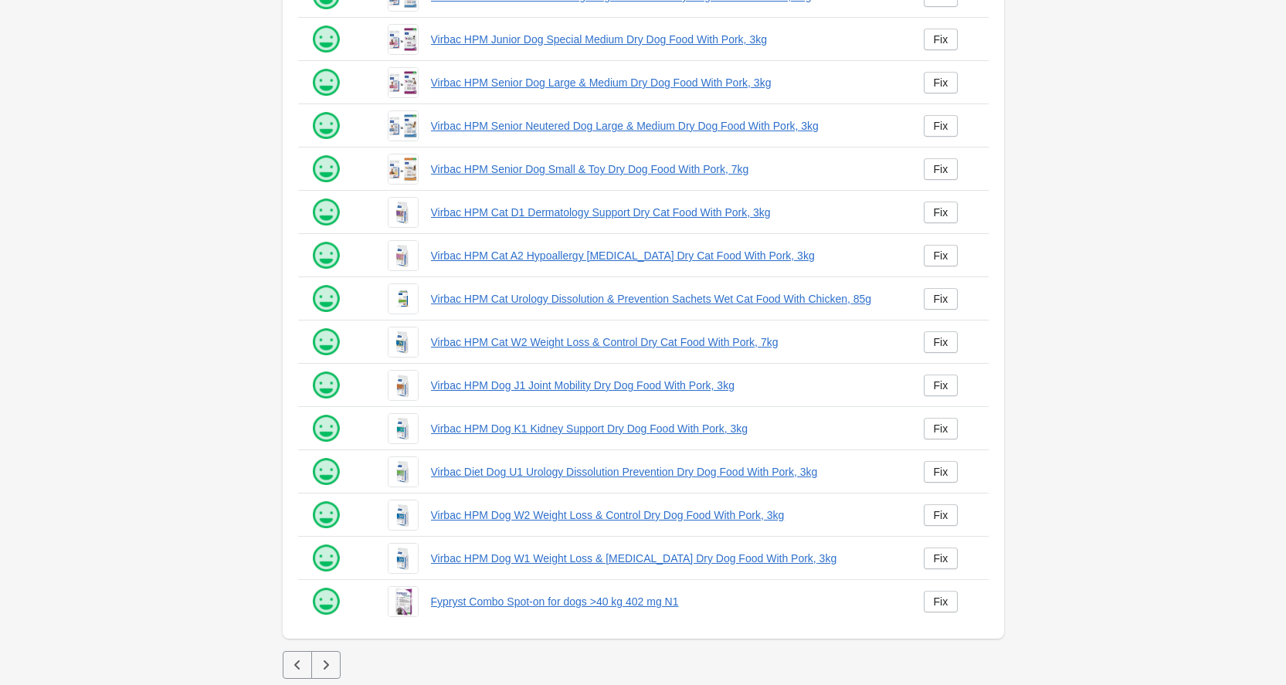
click at [335, 662] on button "button" at bounding box center [325, 665] width 29 height 28
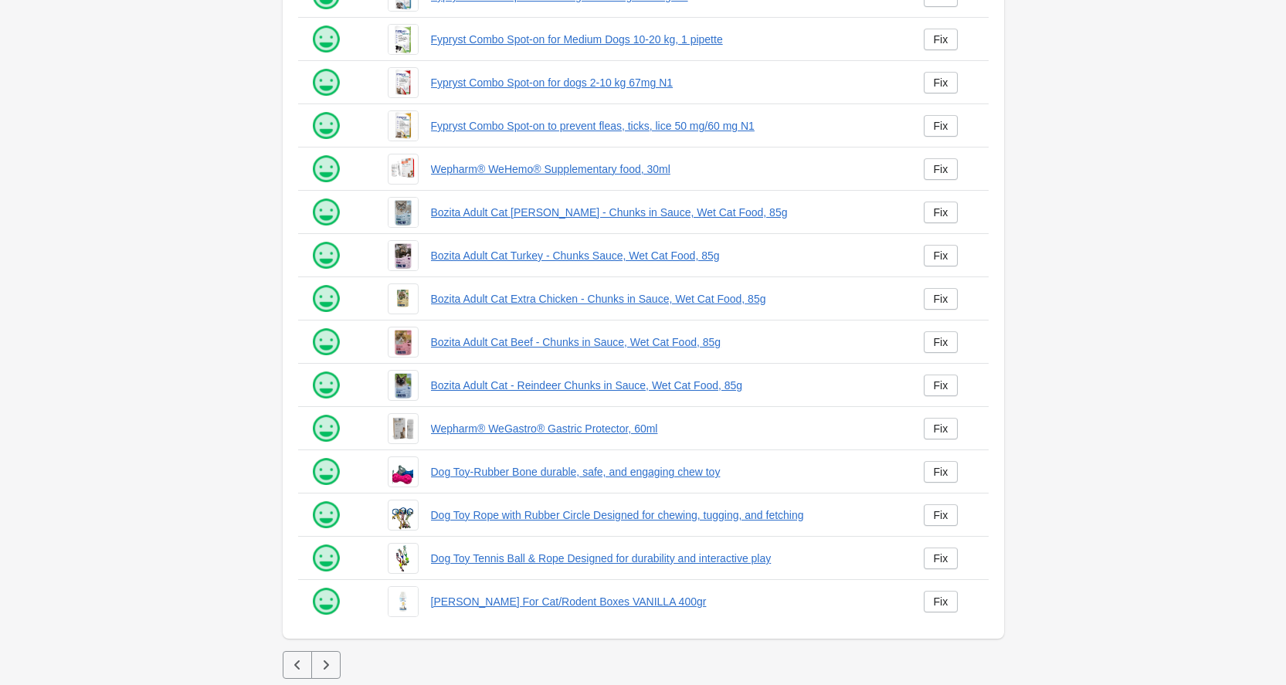
click at [328, 656] on button "button" at bounding box center [325, 665] width 29 height 28
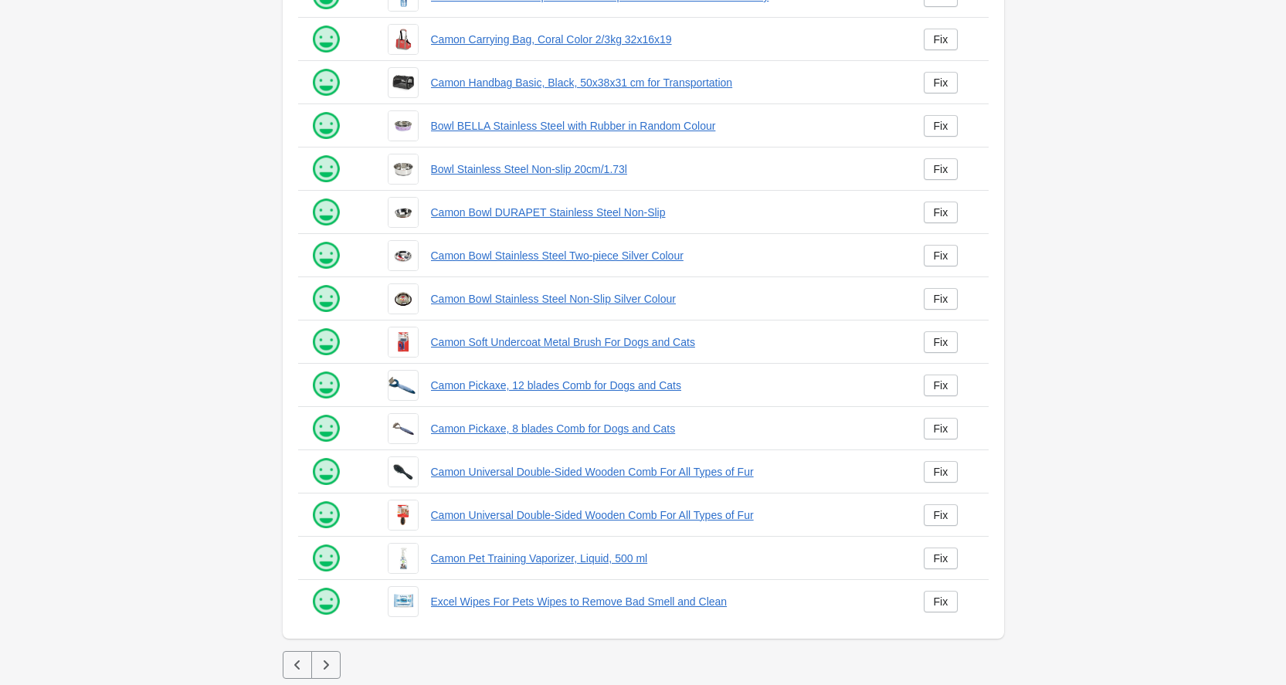
click at [334, 660] on button "button" at bounding box center [325, 665] width 29 height 28
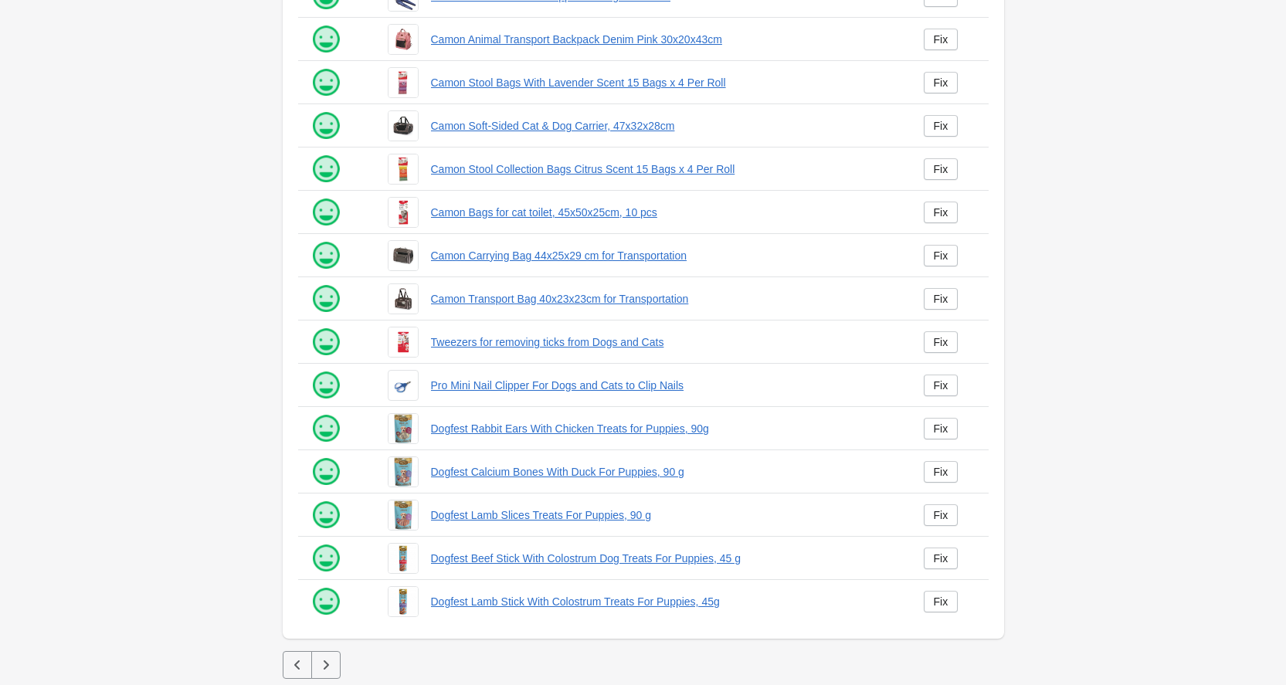
click at [331, 663] on icon "button" at bounding box center [325, 664] width 15 height 15
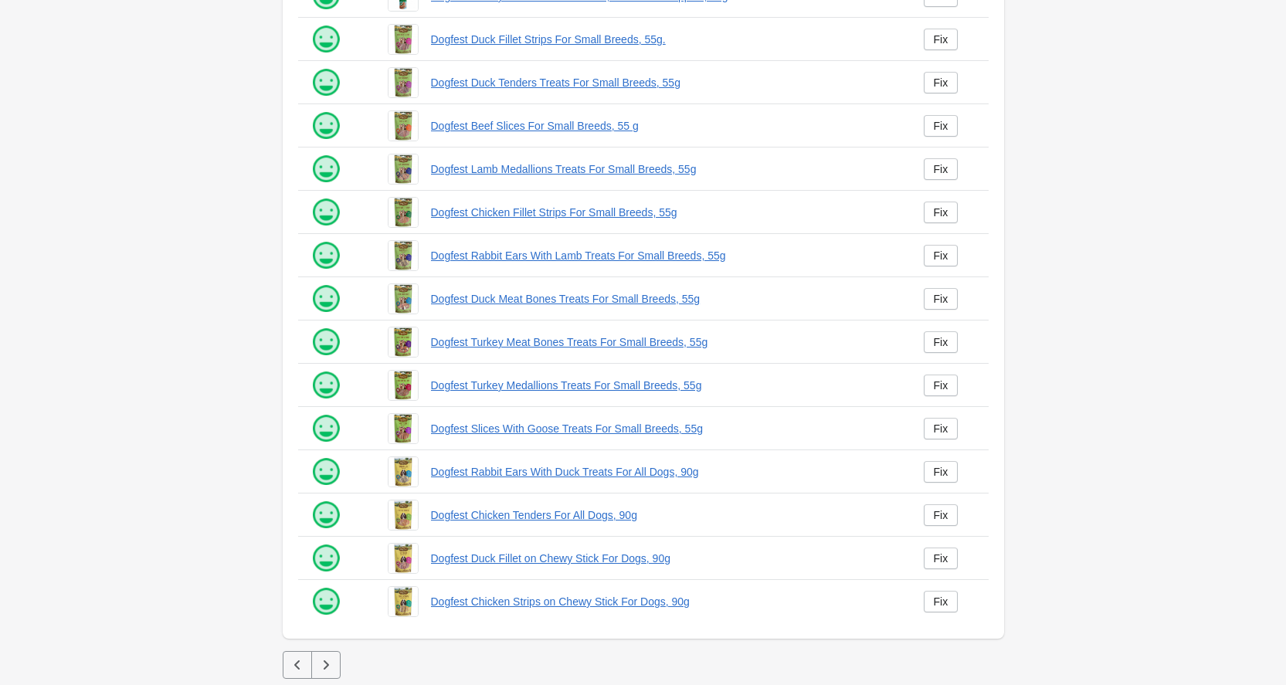
click at [336, 665] on button "button" at bounding box center [325, 665] width 29 height 28
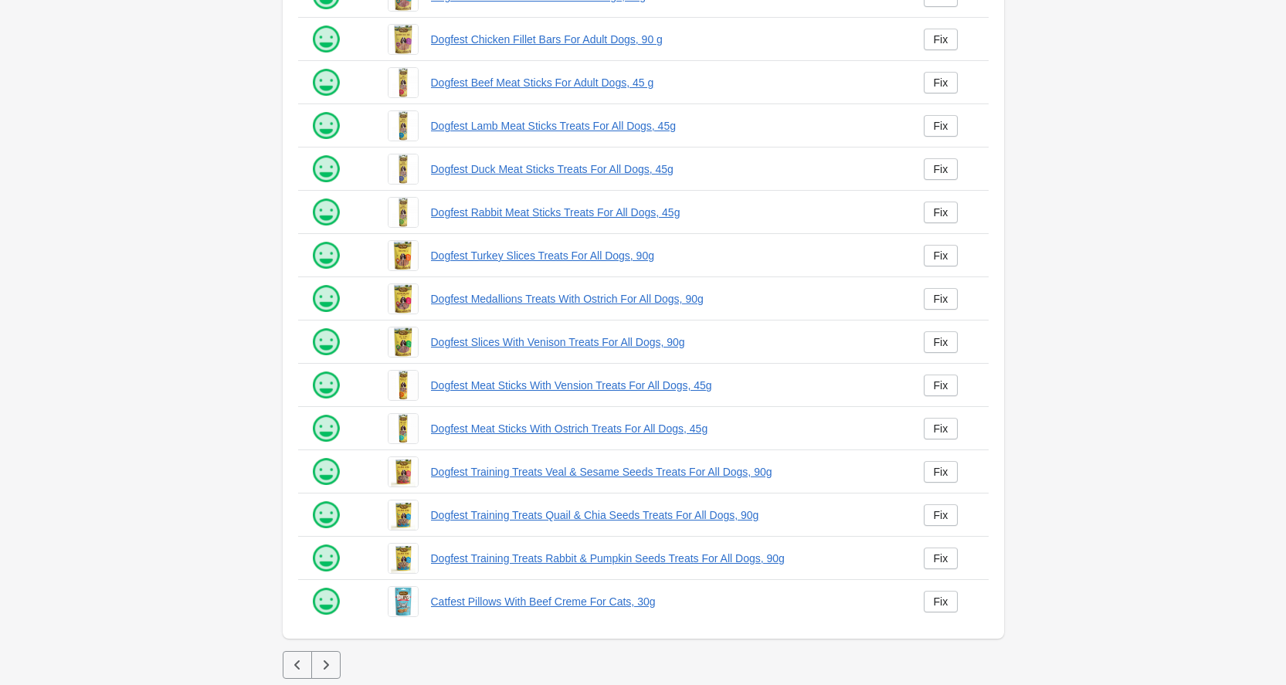
click at [316, 672] on button "button" at bounding box center [325, 665] width 29 height 28
